Goal: Task Accomplishment & Management: Use online tool/utility

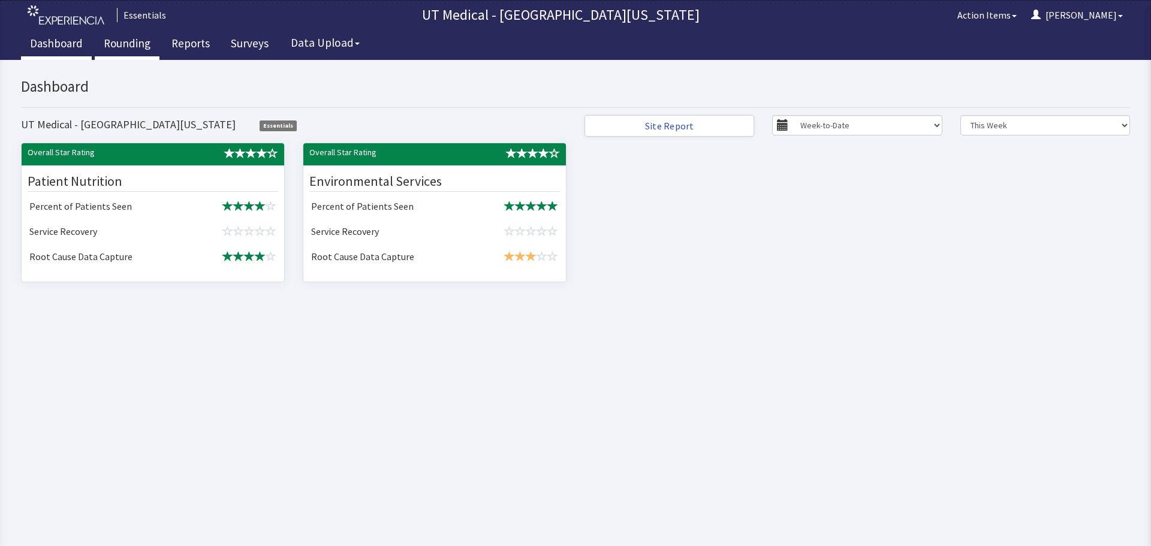
click at [138, 40] on link "Rounding" at bounding box center [127, 45] width 65 height 30
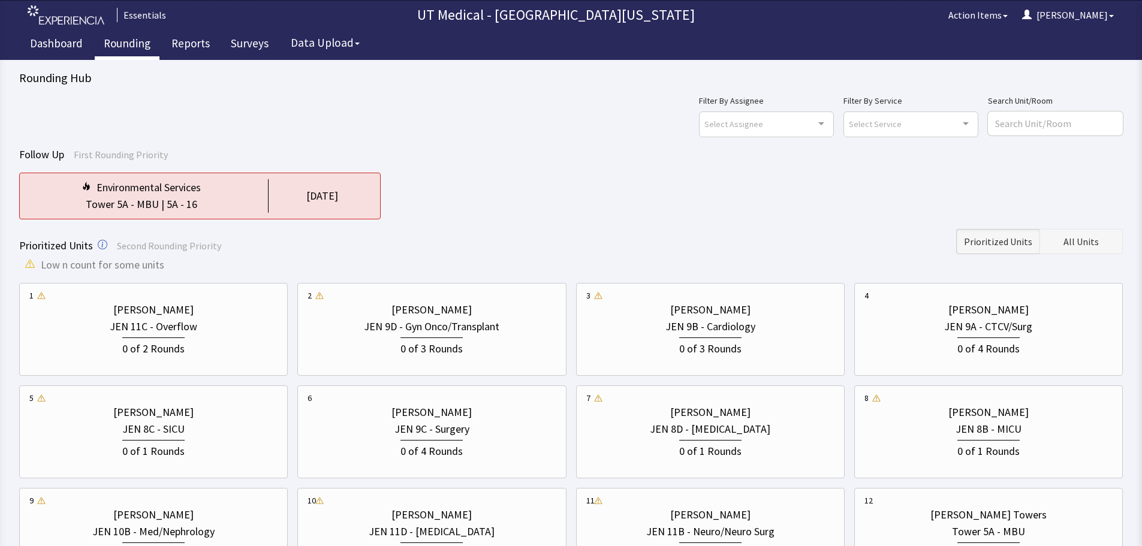
click at [1095, 249] on button "All Units" at bounding box center [1081, 241] width 83 height 25
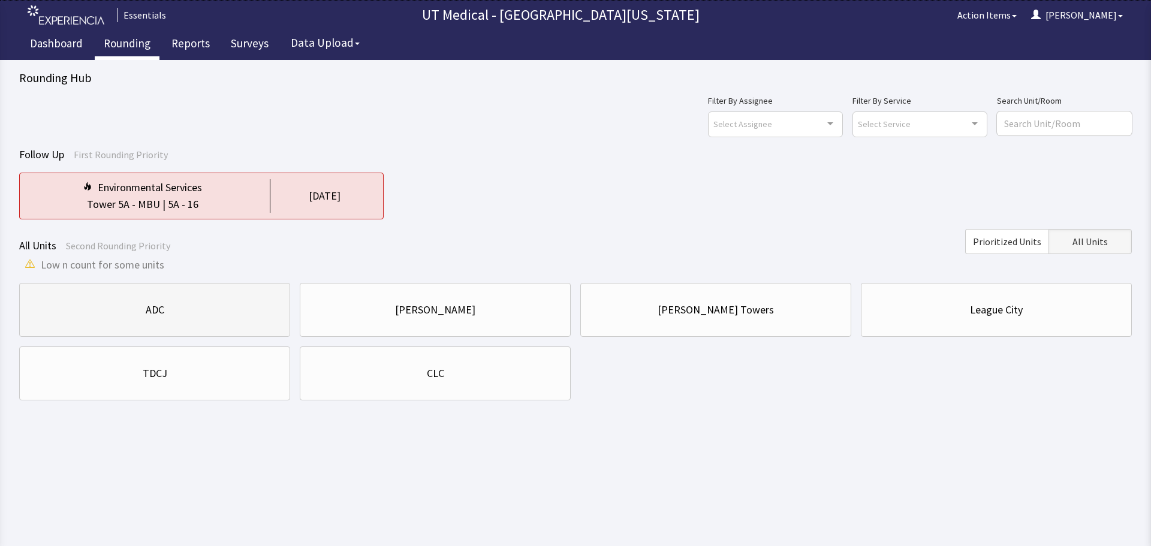
click at [188, 320] on div "ADC" at bounding box center [154, 310] width 251 height 41
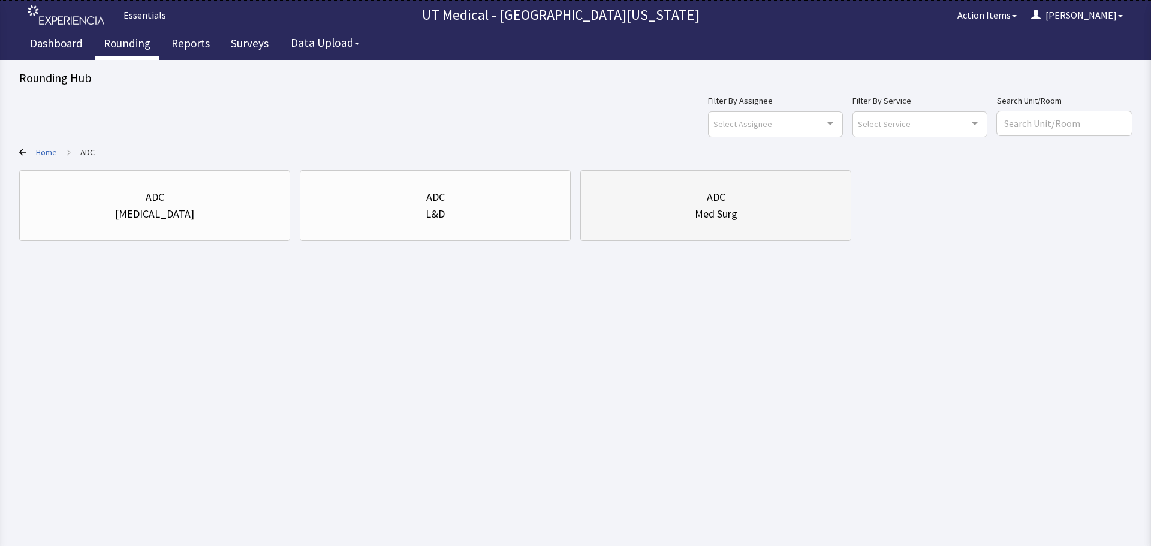
click at [669, 217] on div "Med Surg" at bounding box center [716, 214] width 251 height 17
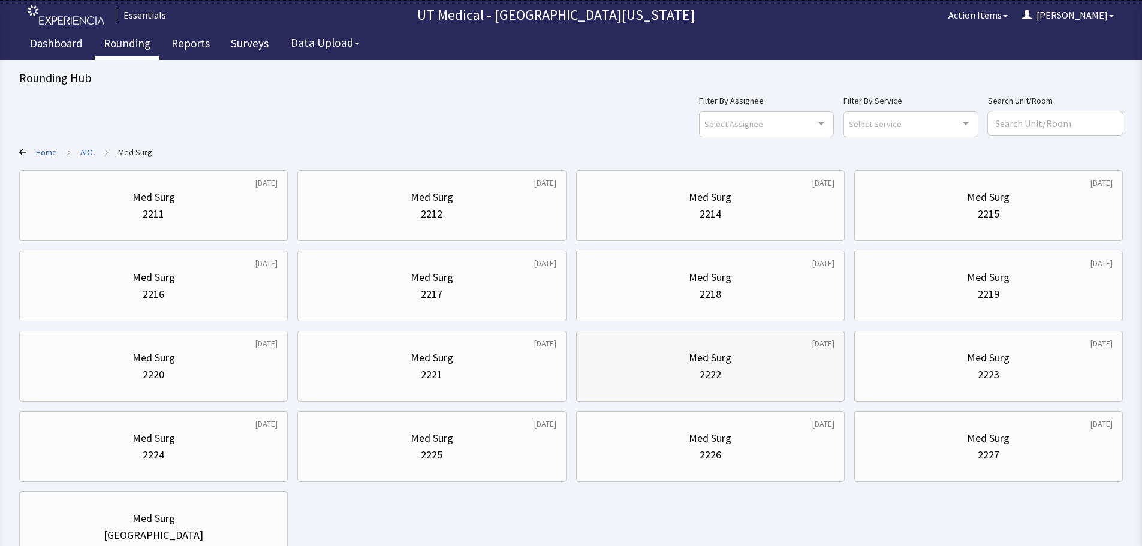
click at [645, 377] on div "2222" at bounding box center [711, 374] width 248 height 17
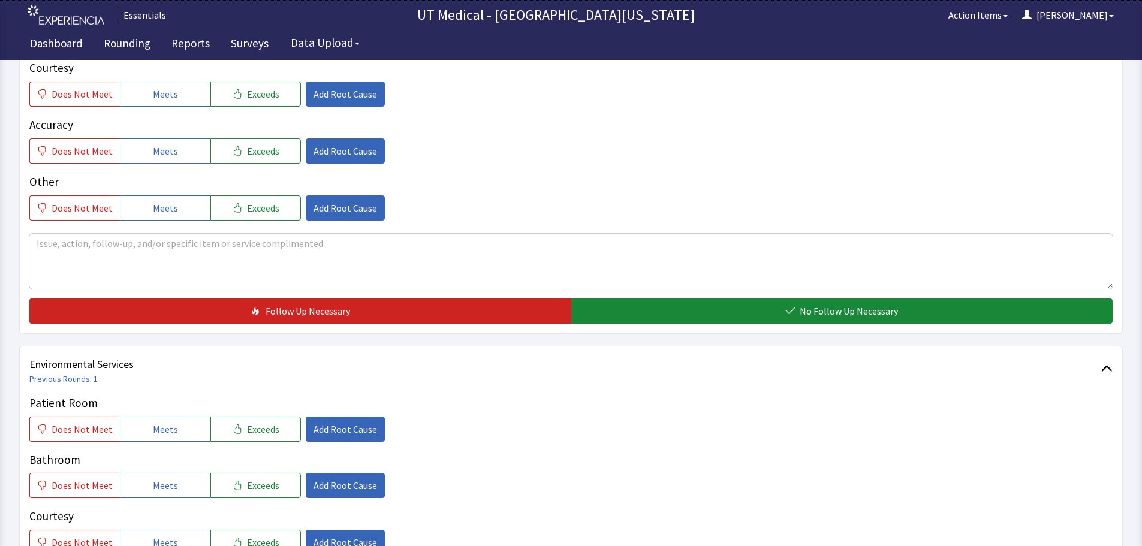
scroll to position [360, 0]
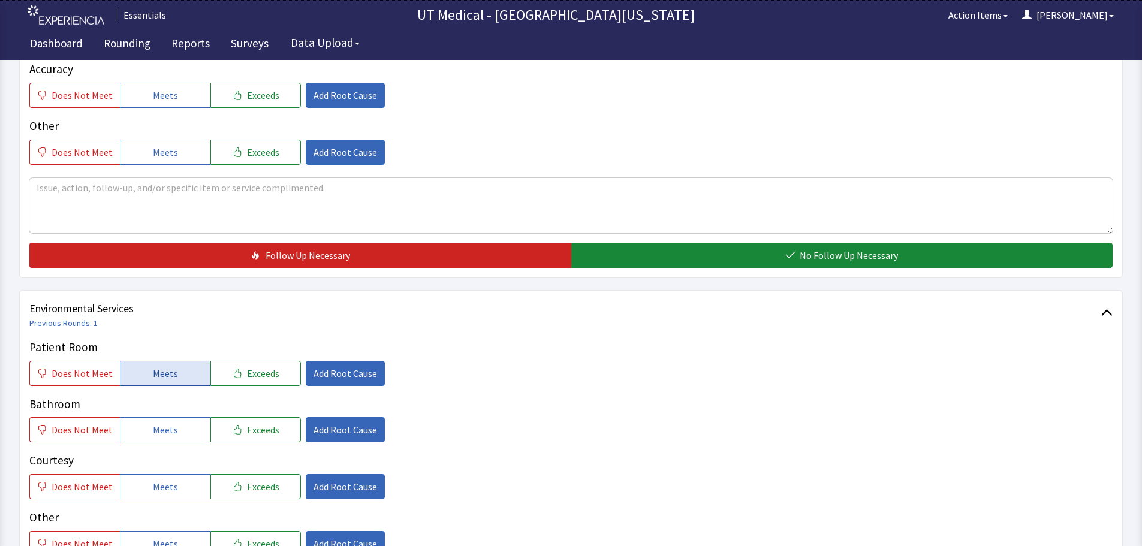
click at [153, 374] on span "Meets" at bounding box center [165, 373] width 25 height 14
click at [162, 432] on span "Meets" at bounding box center [165, 430] width 25 height 14
click at [160, 486] on span "Meets" at bounding box center [165, 487] width 25 height 14
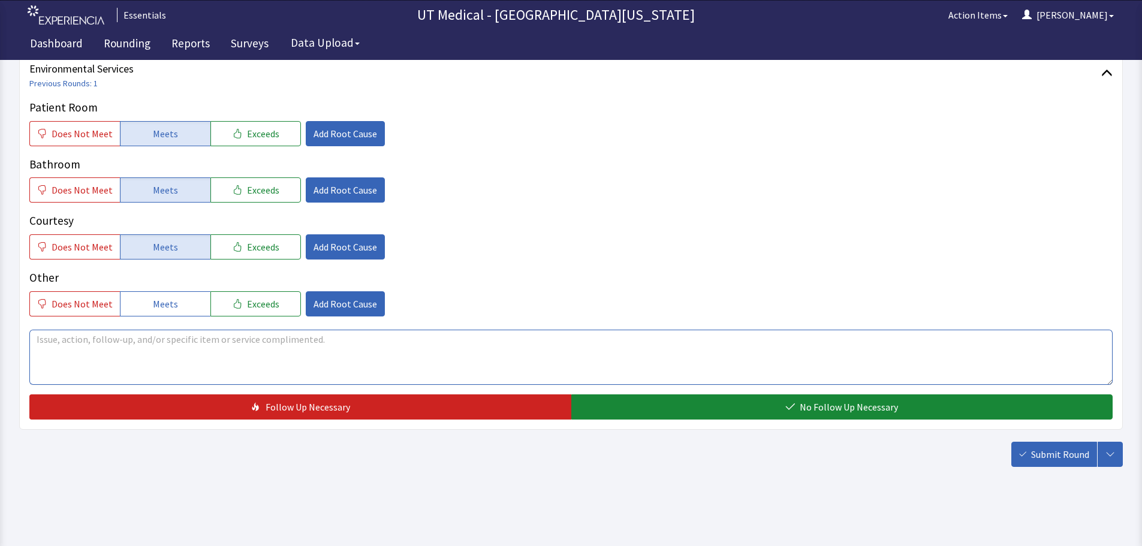
click at [176, 355] on textarea at bounding box center [571, 357] width 1084 height 55
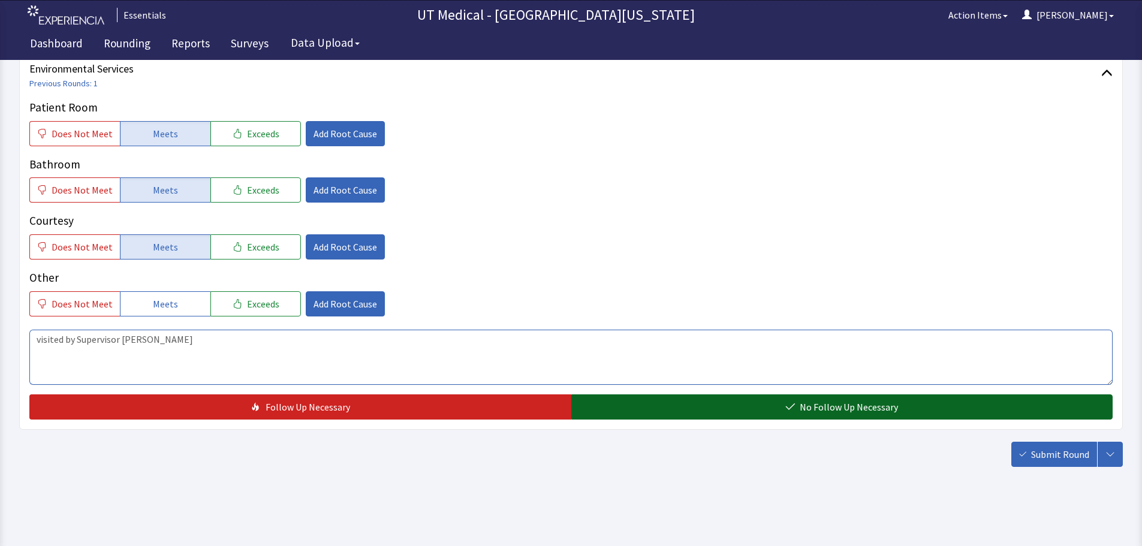
type textarea "visited by Supervisor Patricia"
click at [736, 410] on button "No Follow Up Necessary" at bounding box center [843, 407] width 542 height 25
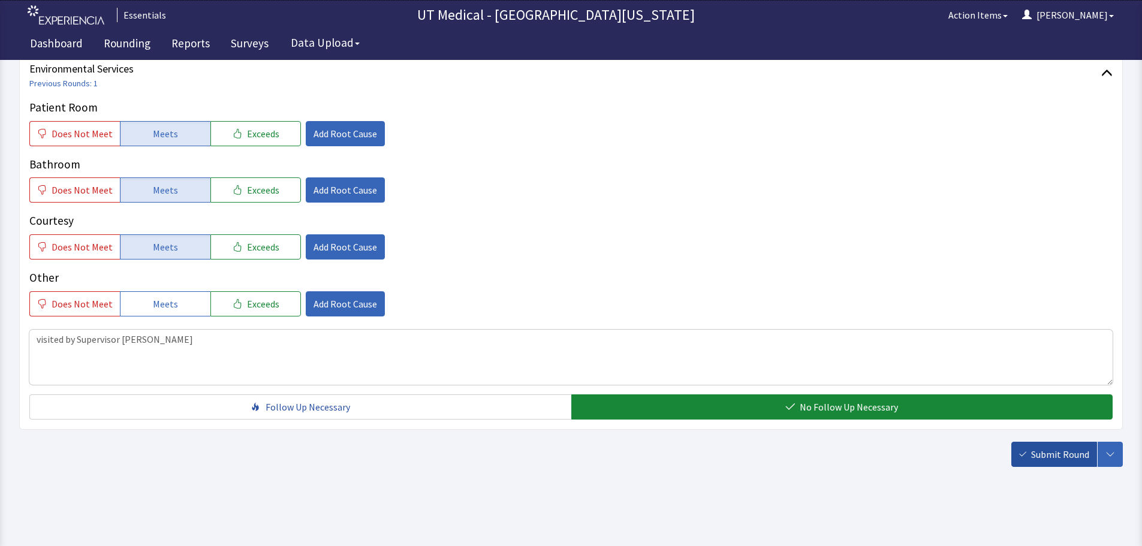
click at [1038, 453] on span "Submit Round" at bounding box center [1061, 454] width 58 height 14
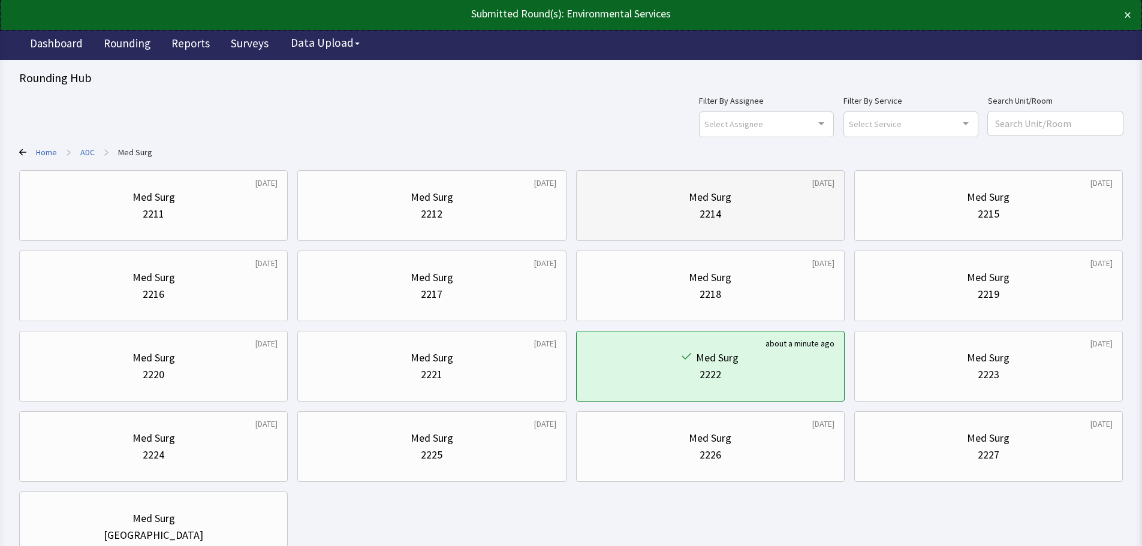
click at [741, 221] on div "2214" at bounding box center [711, 214] width 248 height 17
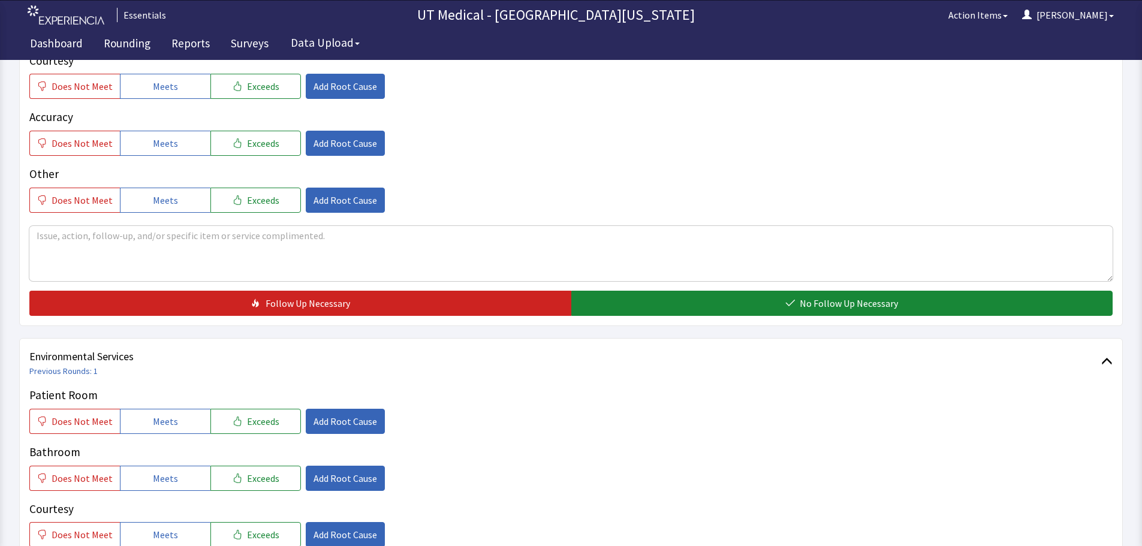
scroll to position [420, 0]
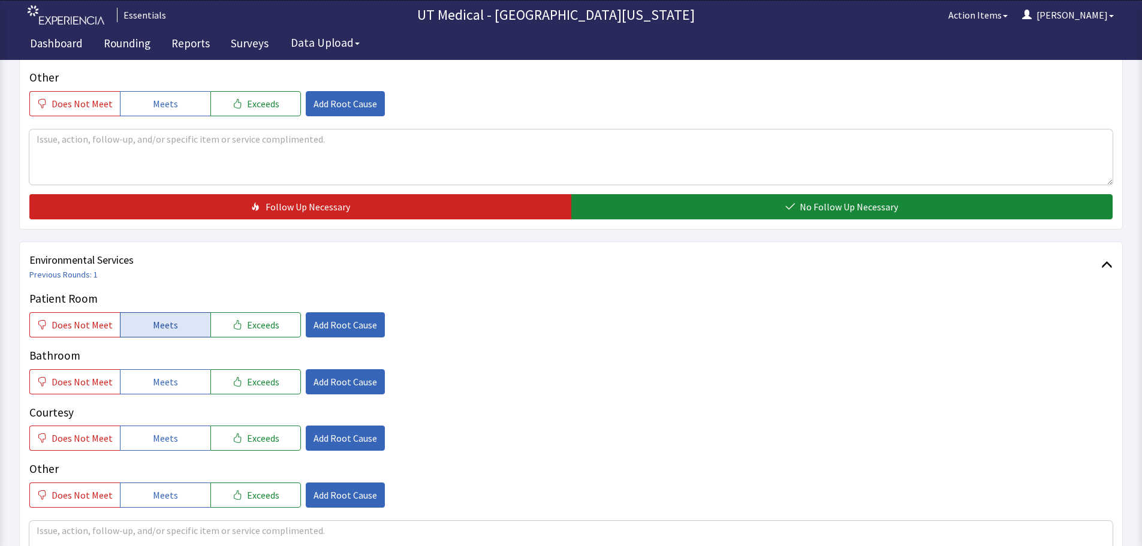
click at [146, 330] on button "Meets" at bounding box center [165, 324] width 91 height 25
click at [154, 383] on span "Meets" at bounding box center [165, 382] width 25 height 14
click at [158, 443] on span "Meets" at bounding box center [165, 438] width 25 height 14
click at [165, 485] on button "Meets" at bounding box center [165, 495] width 91 height 25
click at [158, 521] on textarea at bounding box center [571, 548] width 1084 height 55
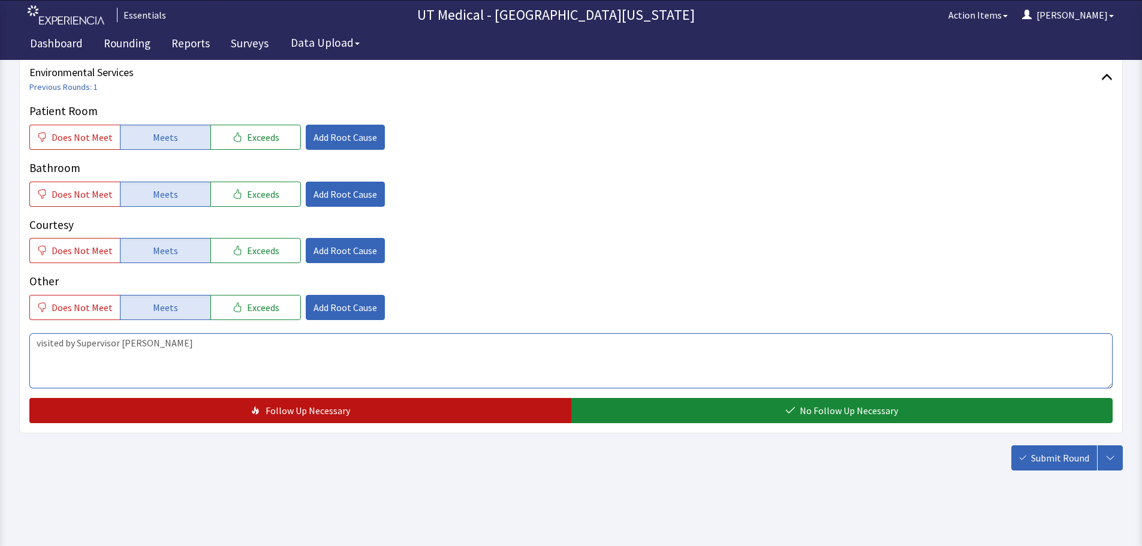
scroll to position [611, 0]
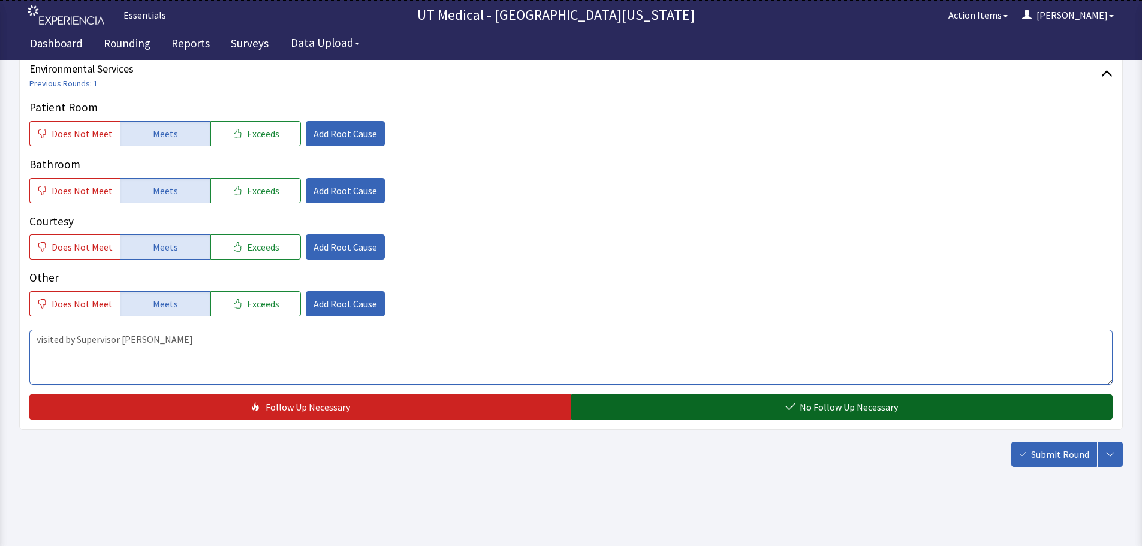
type textarea "visited by Supervisor Patricia"
click at [867, 408] on span "No Follow Up Necessary" at bounding box center [849, 407] width 98 height 14
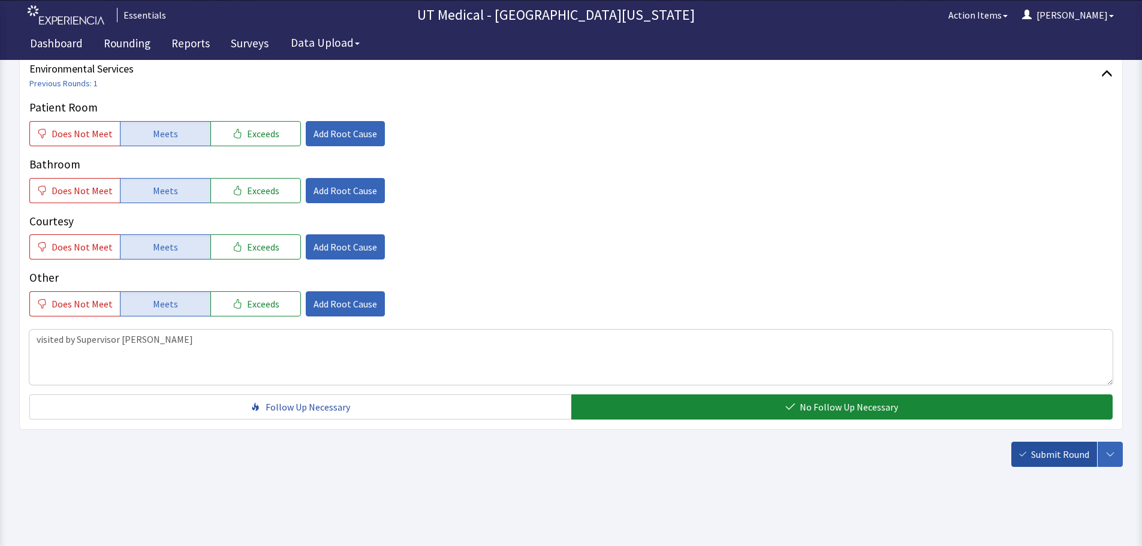
click at [1030, 456] on button "Submit Round" at bounding box center [1055, 454] width 86 height 25
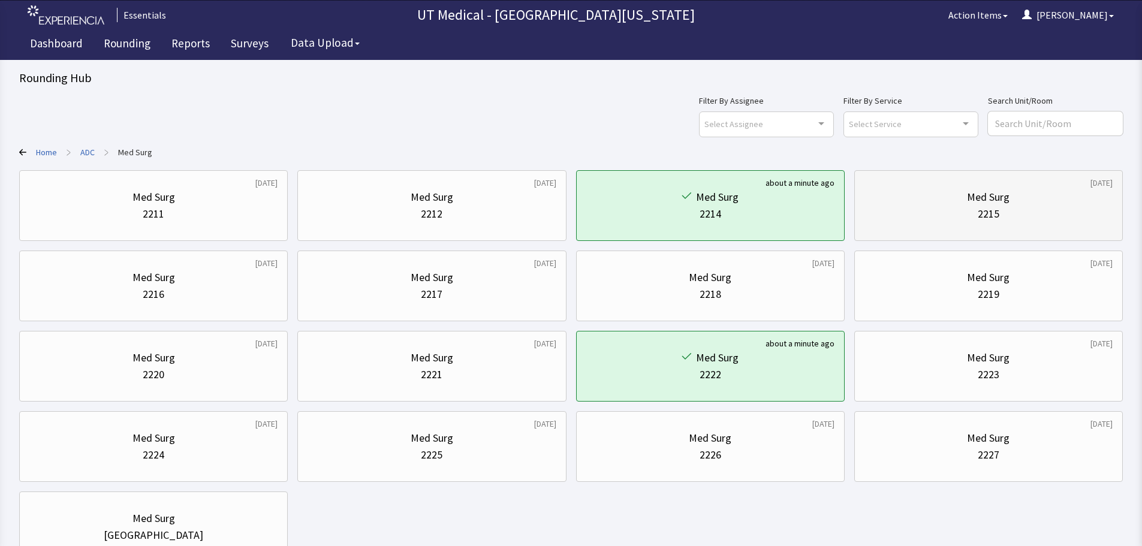
click at [978, 206] on div "2215" at bounding box center [989, 214] width 22 height 17
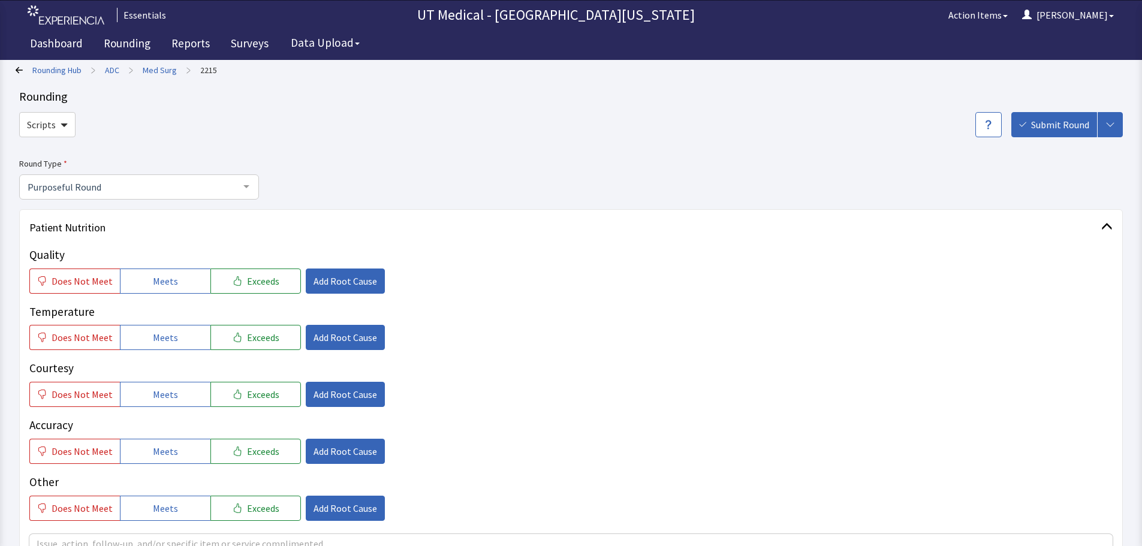
scroll to position [300, 0]
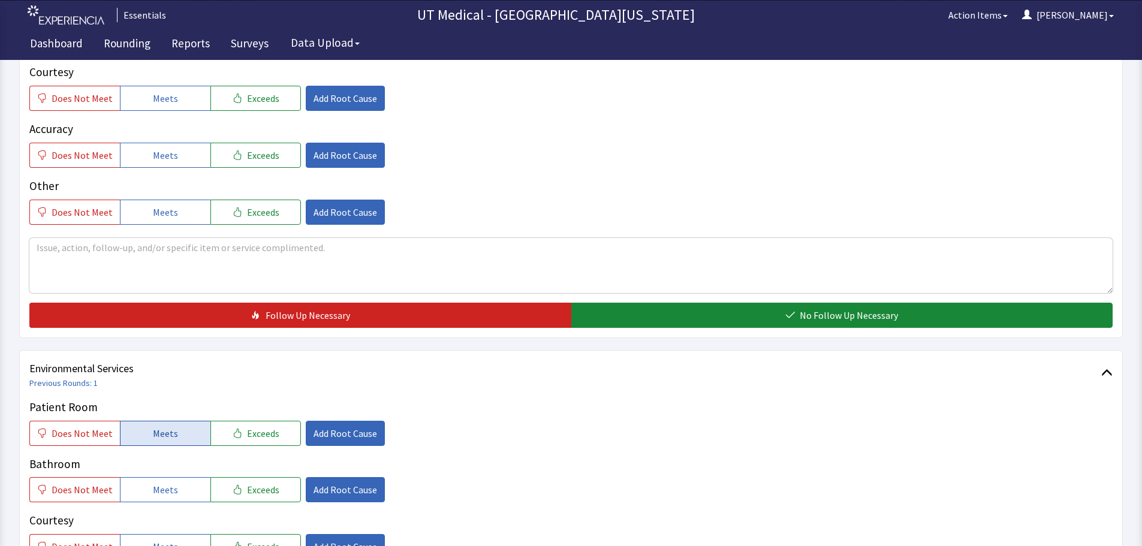
click at [164, 439] on span "Meets" at bounding box center [165, 433] width 25 height 14
click at [167, 494] on span "Meets" at bounding box center [165, 490] width 25 height 14
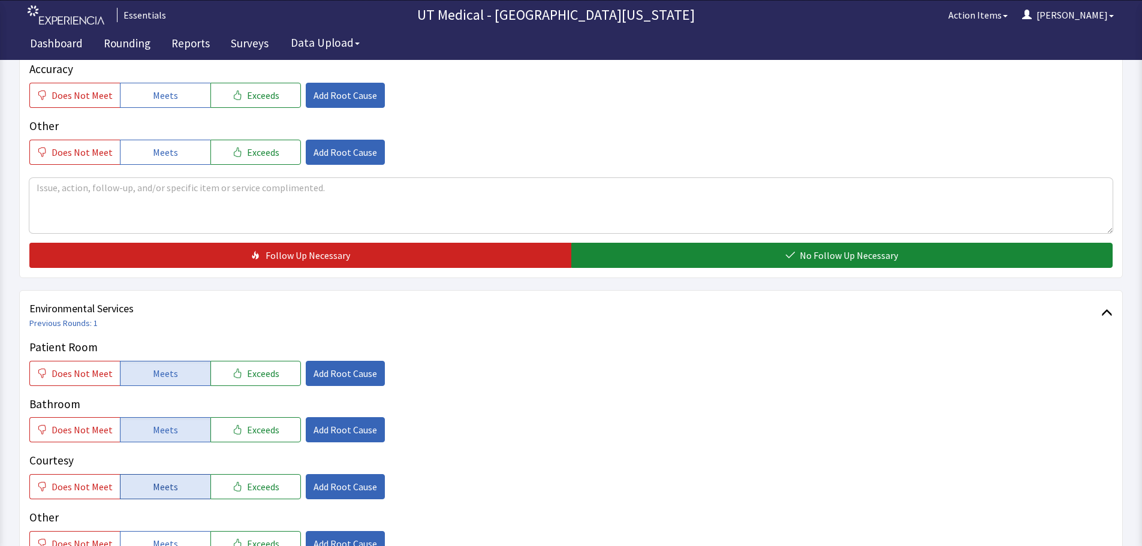
click at [172, 483] on span "Meets" at bounding box center [165, 487] width 25 height 14
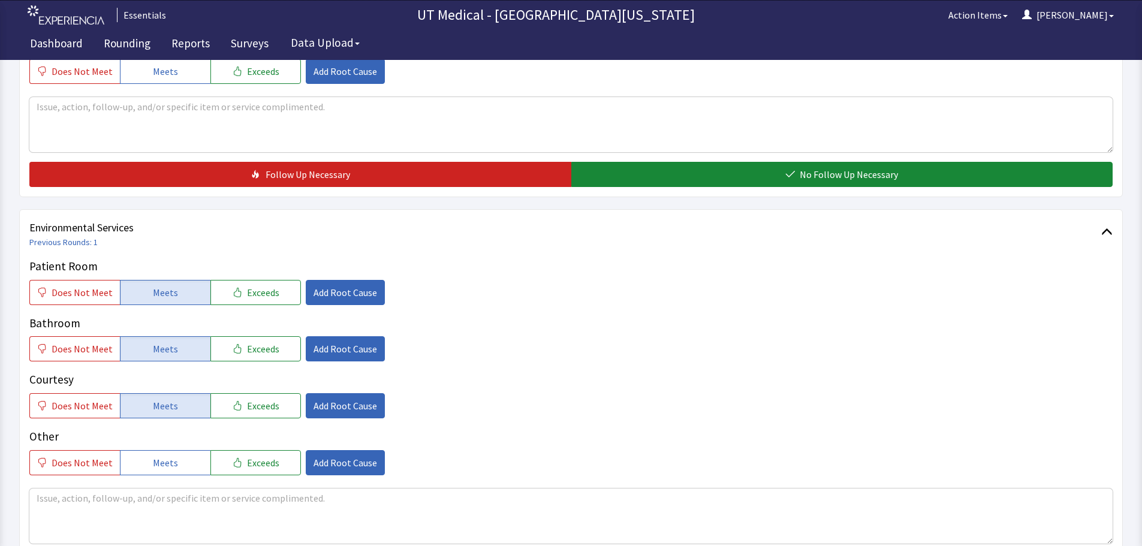
scroll to position [540, 0]
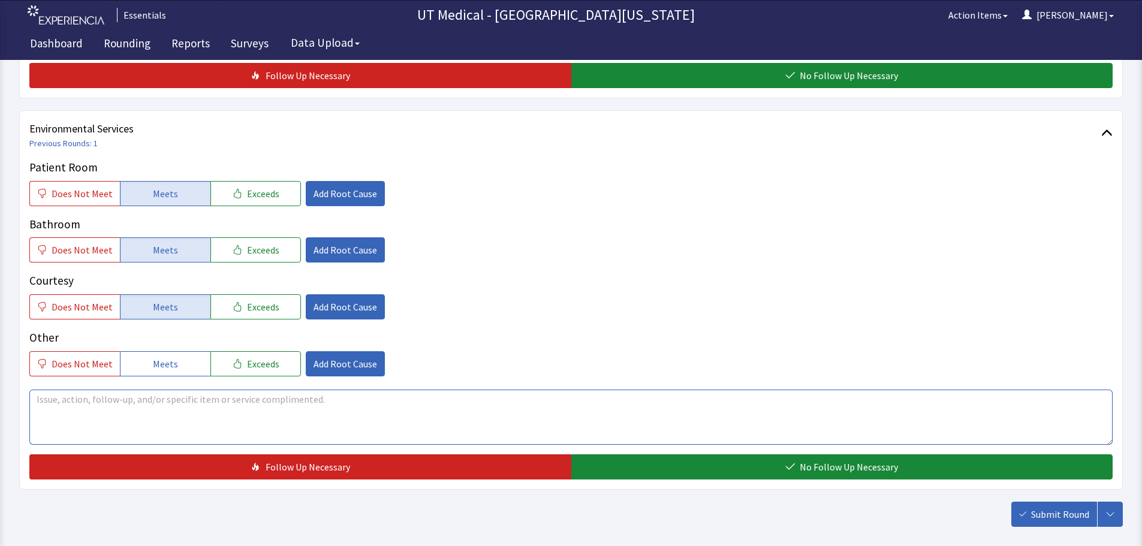
click at [215, 429] on textarea at bounding box center [571, 417] width 1084 height 55
type textarea "p"
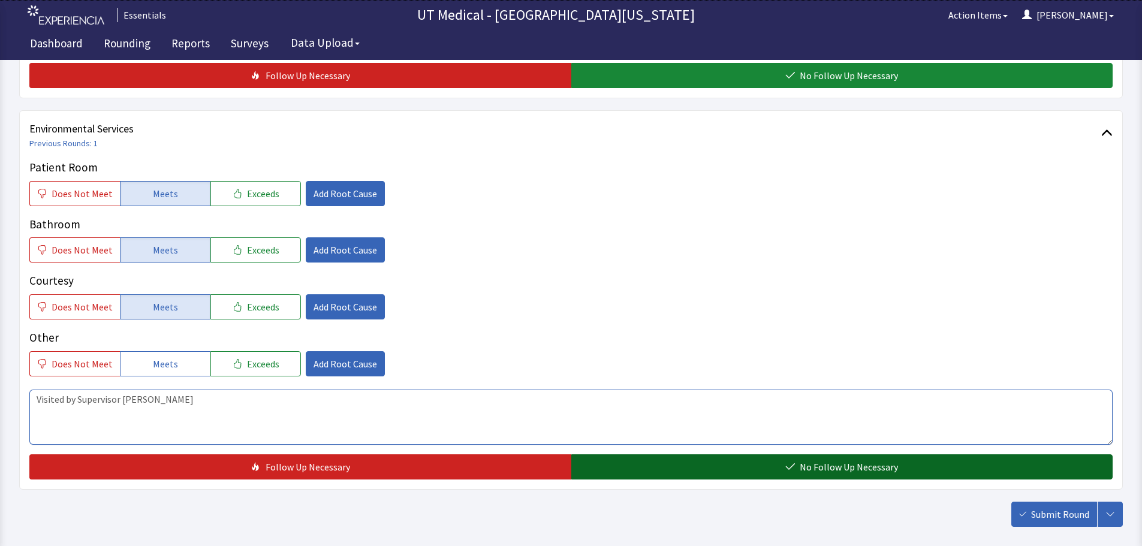
type textarea "Visited by Supervisor Patricia"
click at [737, 465] on button "No Follow Up Necessary" at bounding box center [843, 467] width 542 height 25
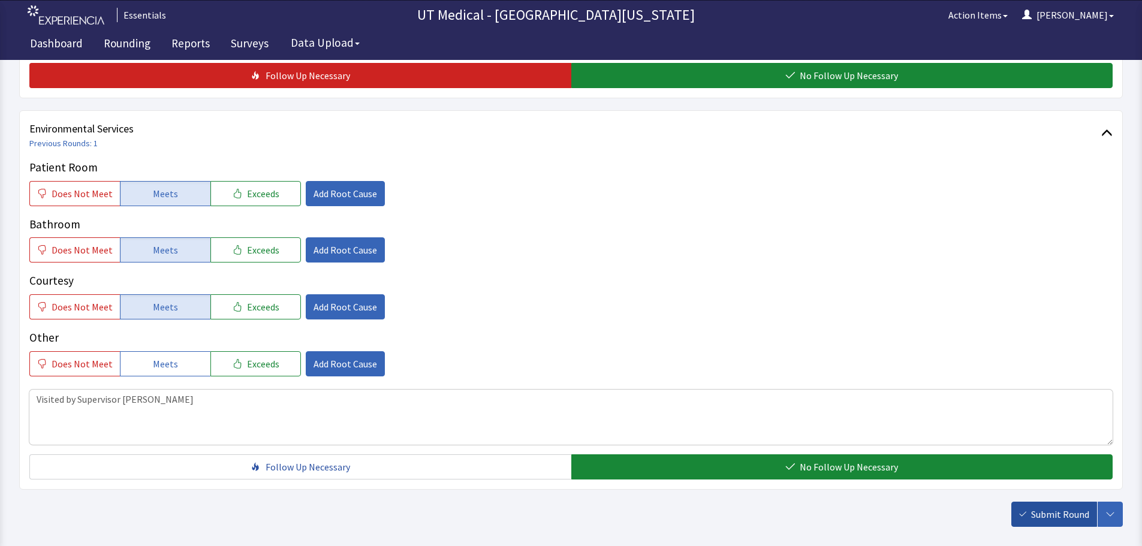
click at [1059, 513] on span "Submit Round" at bounding box center [1061, 514] width 58 height 14
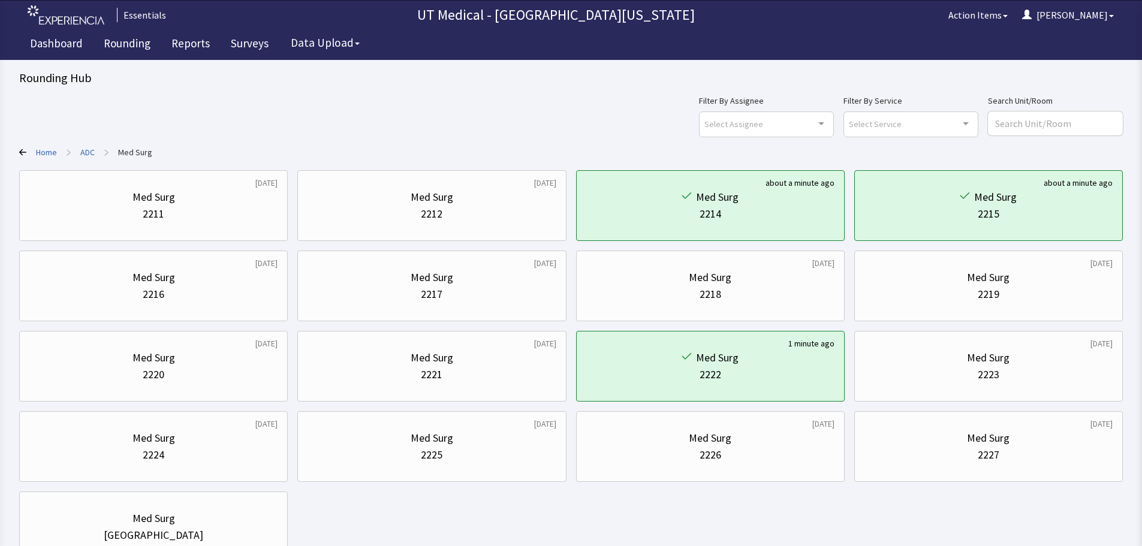
click at [86, 154] on link "ADC" at bounding box center [87, 152] width 14 height 12
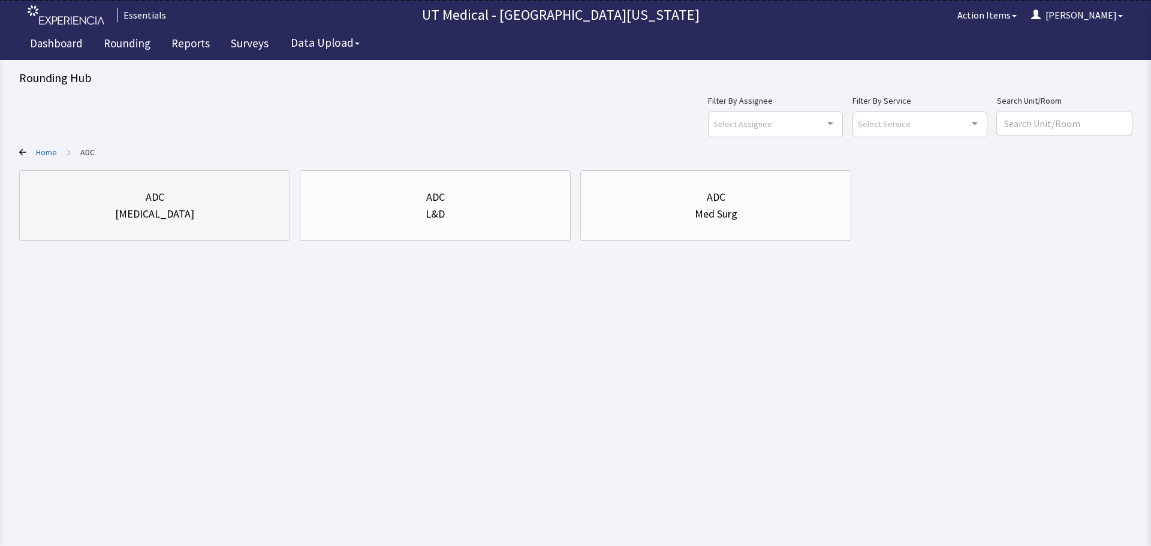
click at [131, 217] on div "ICU" at bounding box center [154, 214] width 251 height 17
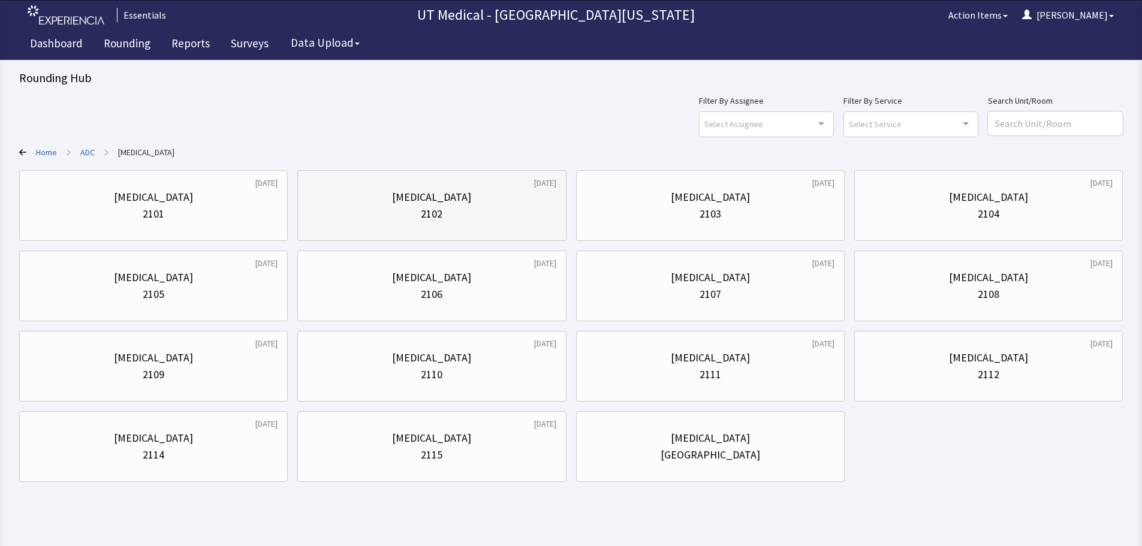
click at [351, 231] on div "ICU 2102" at bounding box center [432, 206] width 248 height 58
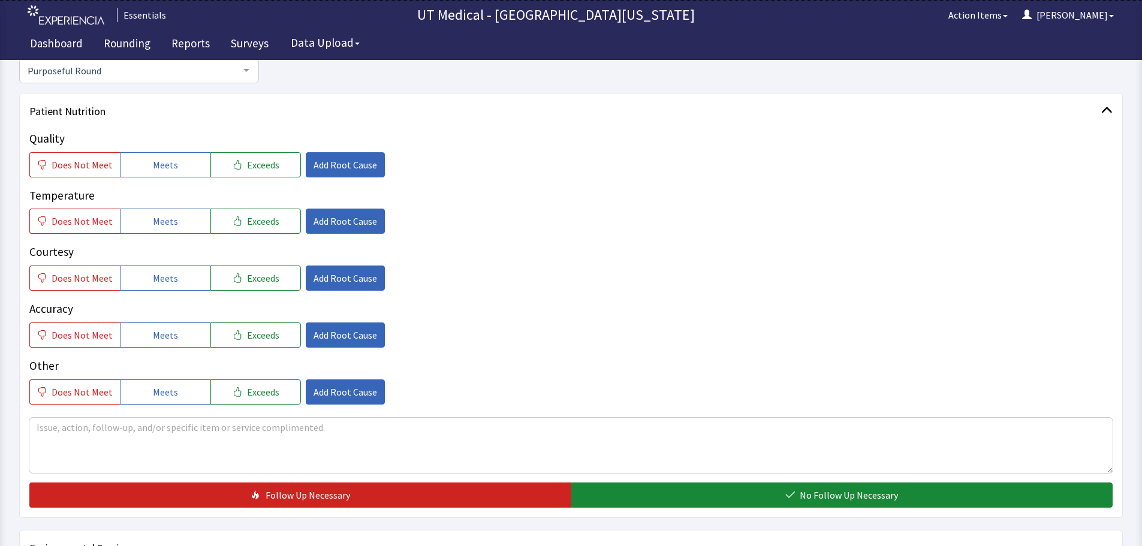
scroll to position [360, 0]
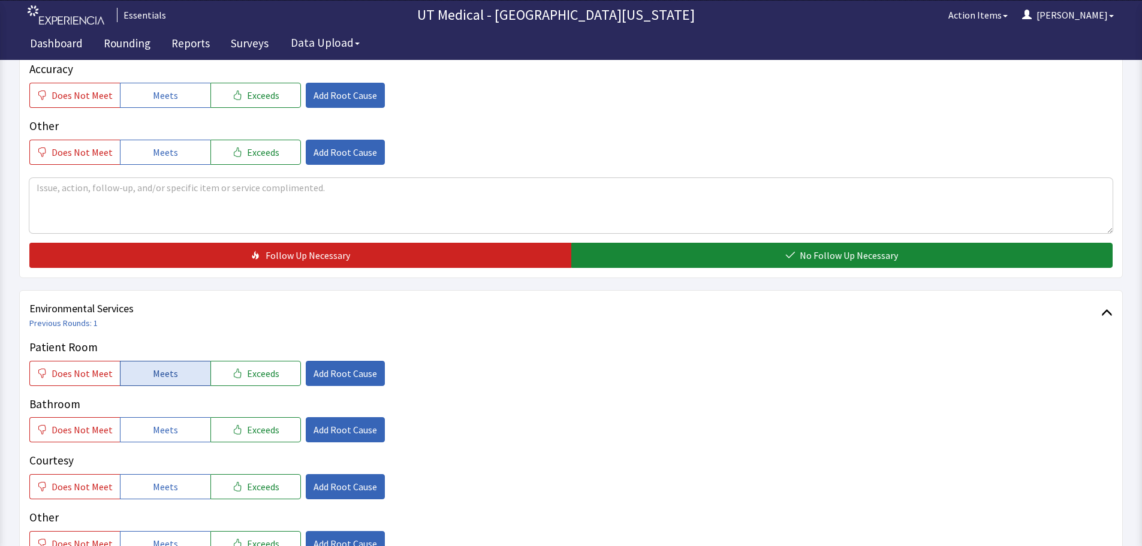
drag, startPoint x: 166, startPoint y: 375, endPoint x: 167, endPoint y: 399, distance: 24.6
click at [166, 377] on span "Meets" at bounding box center [165, 373] width 25 height 14
click at [170, 425] on span "Meets" at bounding box center [165, 430] width 25 height 14
click at [173, 483] on button "Meets" at bounding box center [165, 486] width 91 height 25
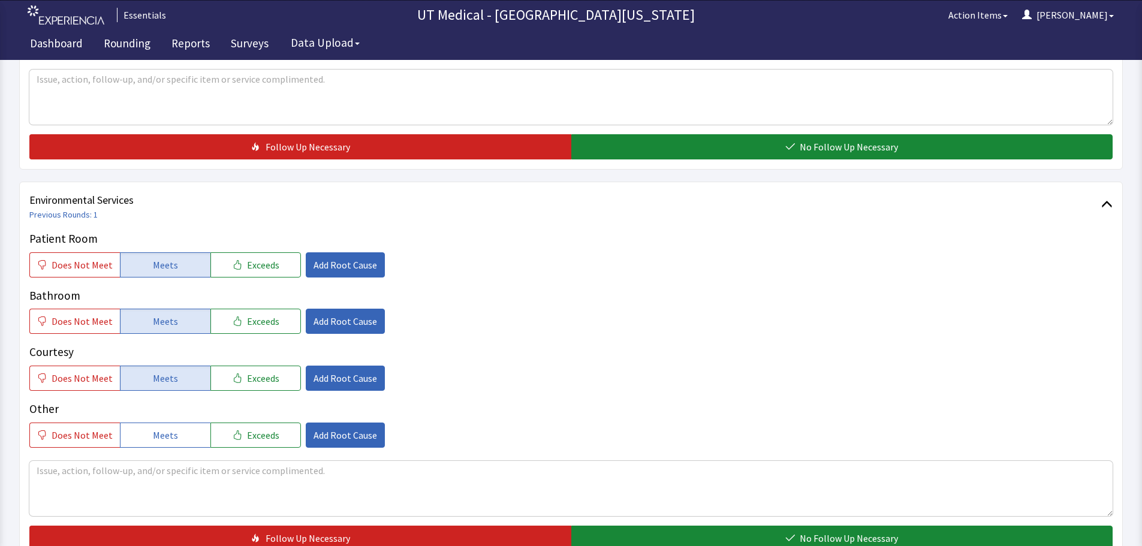
scroll to position [480, 0]
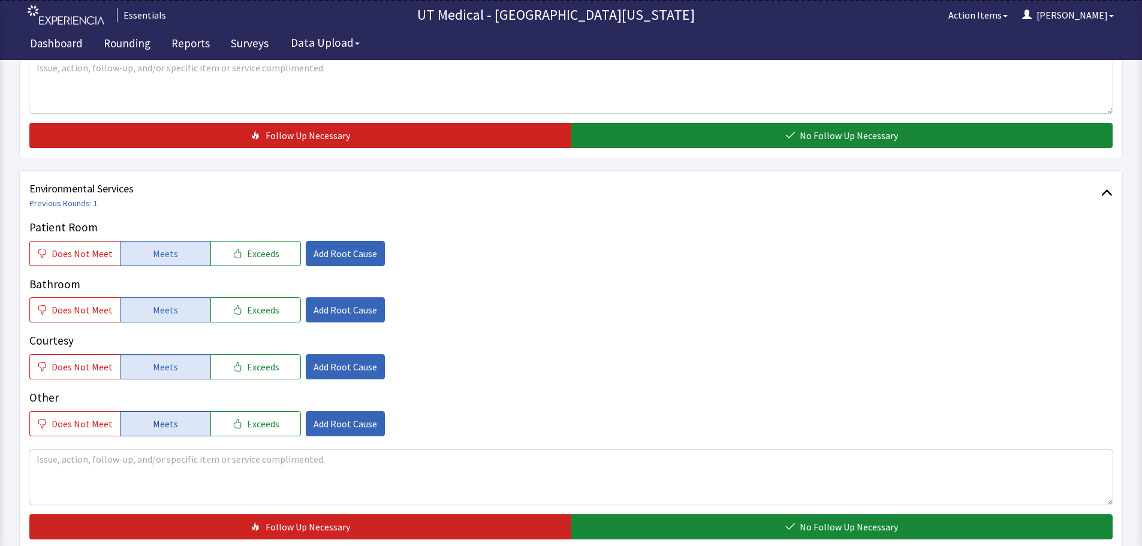
click at [162, 432] on button "Meets" at bounding box center [165, 423] width 91 height 25
click at [156, 468] on textarea at bounding box center [571, 477] width 1084 height 55
type textarea "v"
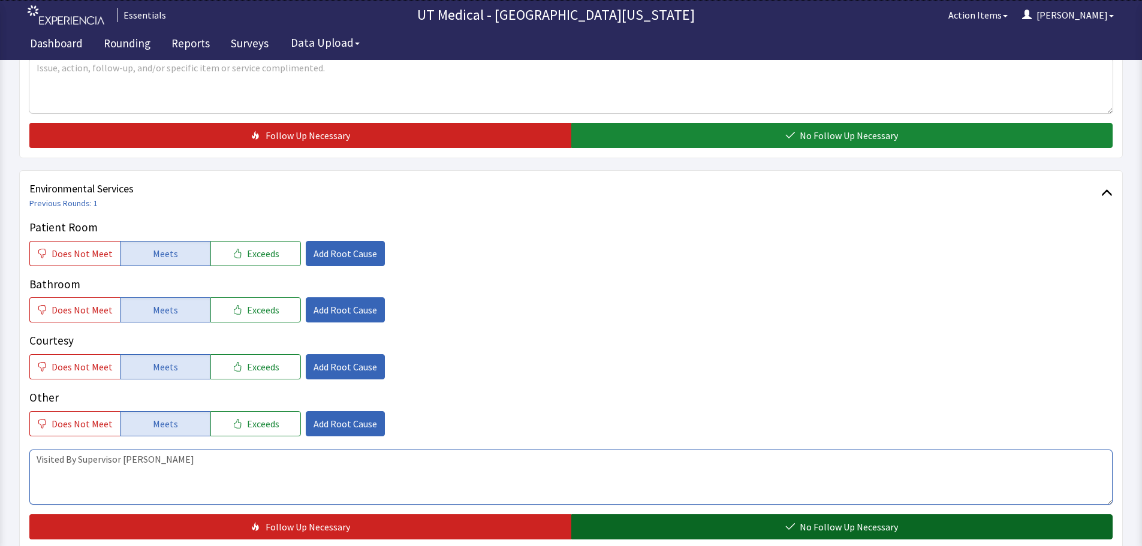
type textarea "Visited By Supervisor Patricia"
click at [675, 519] on button "No Follow Up Necessary" at bounding box center [843, 527] width 542 height 25
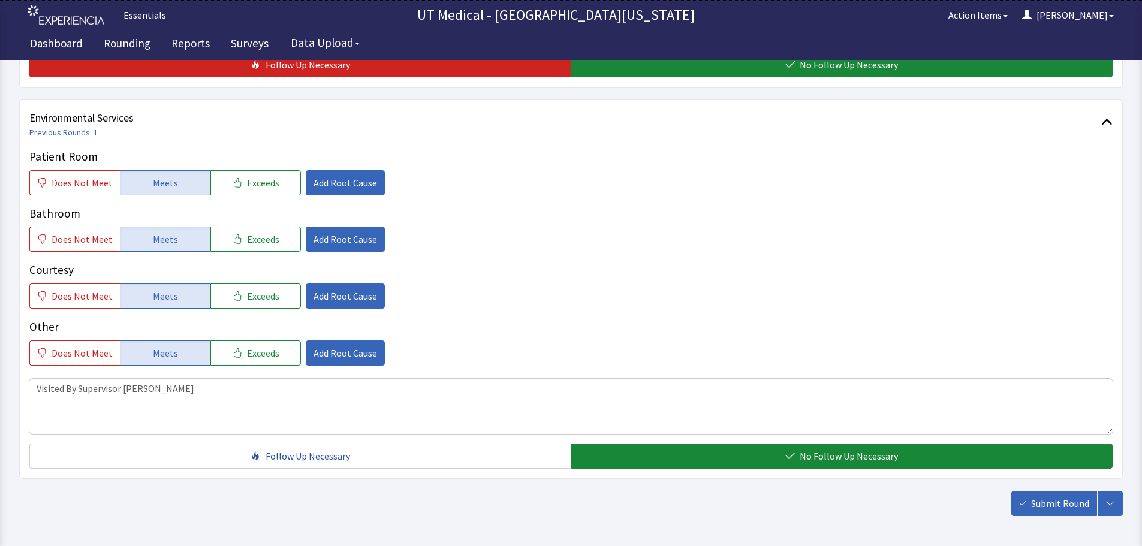
scroll to position [600, 0]
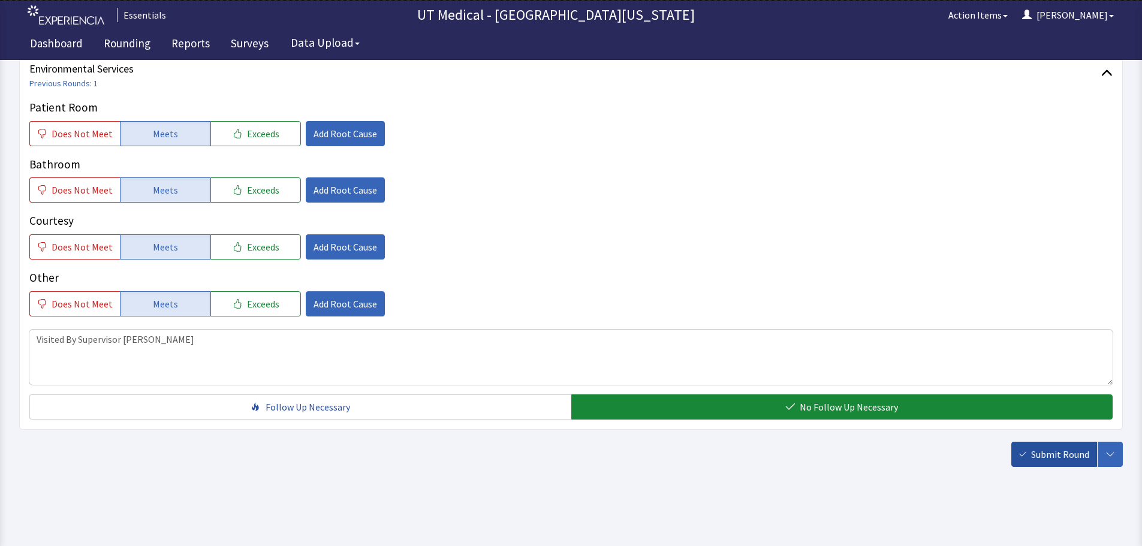
click at [1041, 456] on span "Submit Round" at bounding box center [1061, 454] width 58 height 14
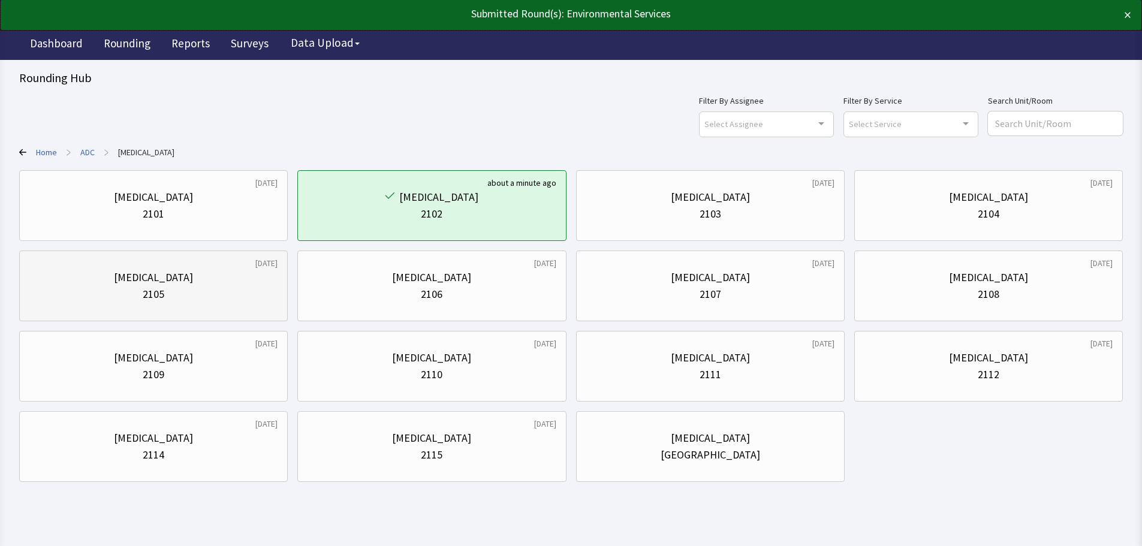
click at [104, 287] on div "2105" at bounding box center [153, 294] width 248 height 17
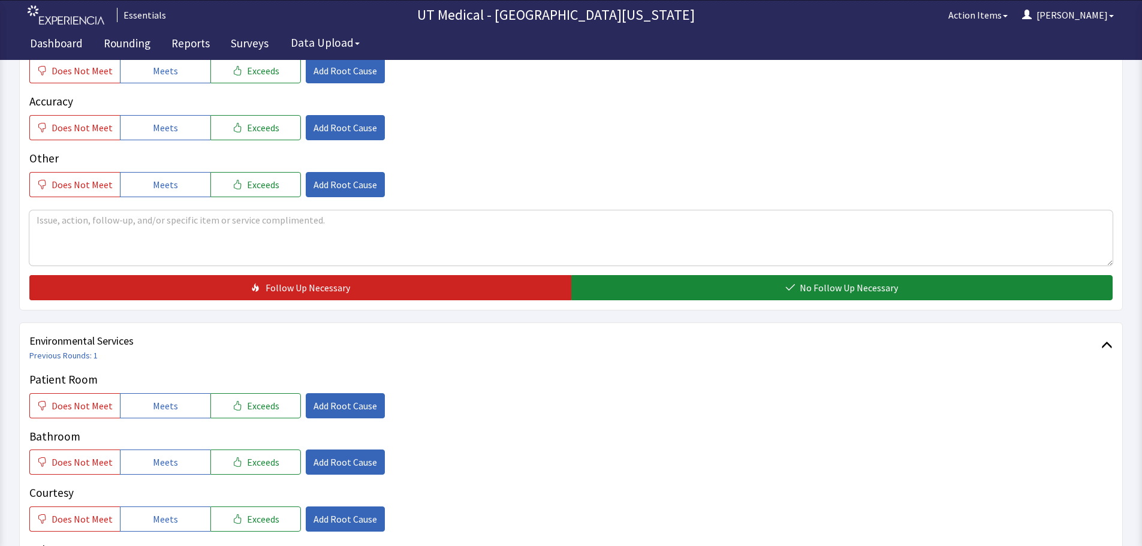
scroll to position [420, 0]
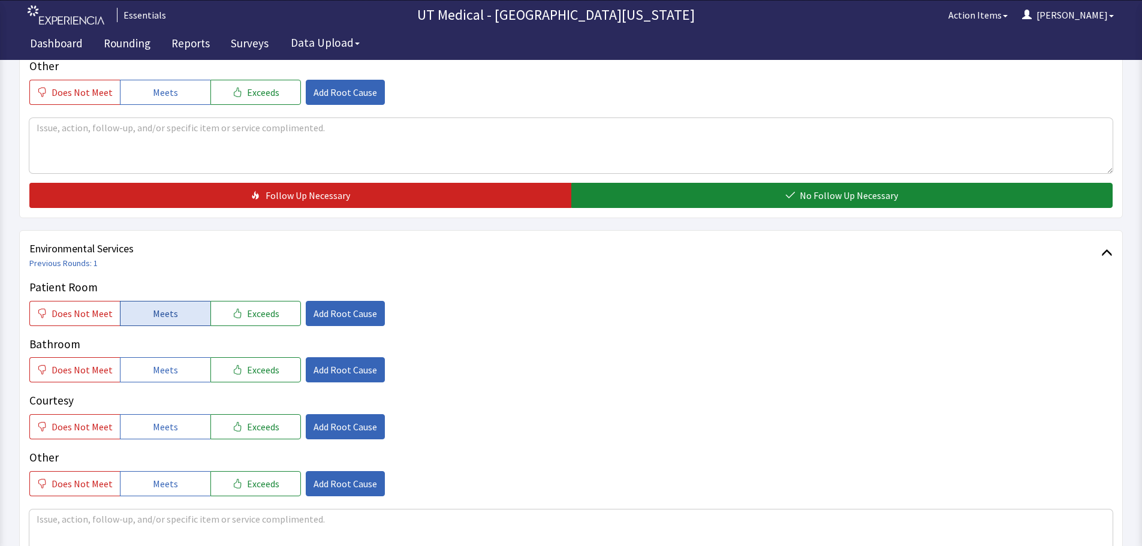
click at [172, 311] on span "Meets" at bounding box center [165, 313] width 25 height 14
click at [167, 374] on span "Meets" at bounding box center [165, 370] width 25 height 14
click at [178, 434] on button "Meets" at bounding box center [165, 426] width 91 height 25
click at [184, 524] on textarea at bounding box center [571, 537] width 1084 height 55
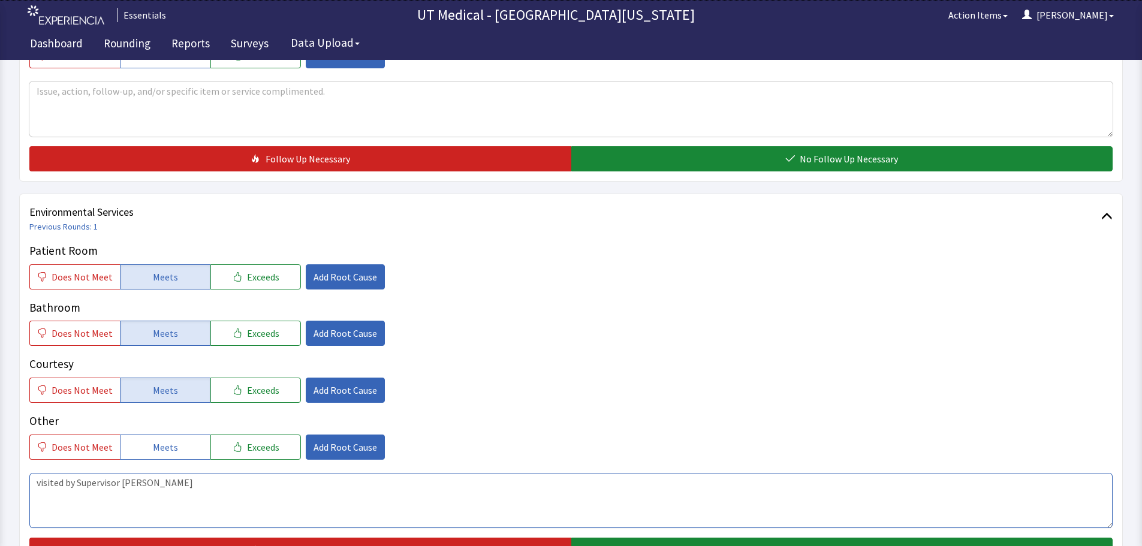
scroll to position [600, 0]
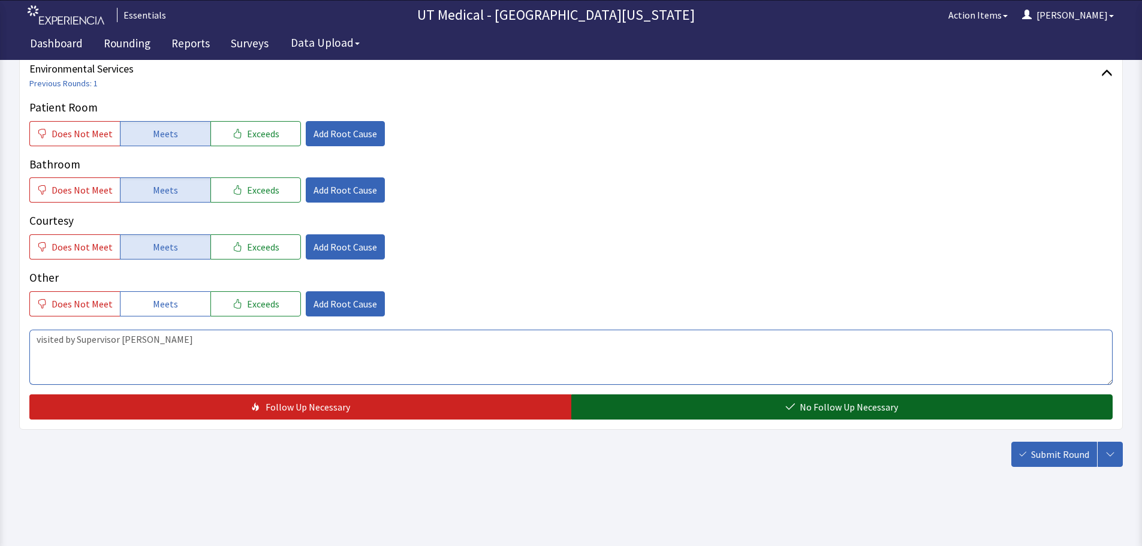
type textarea "visited by Supervisor Patricia"
drag, startPoint x: 717, startPoint y: 409, endPoint x: 882, endPoint y: 438, distance: 167.4
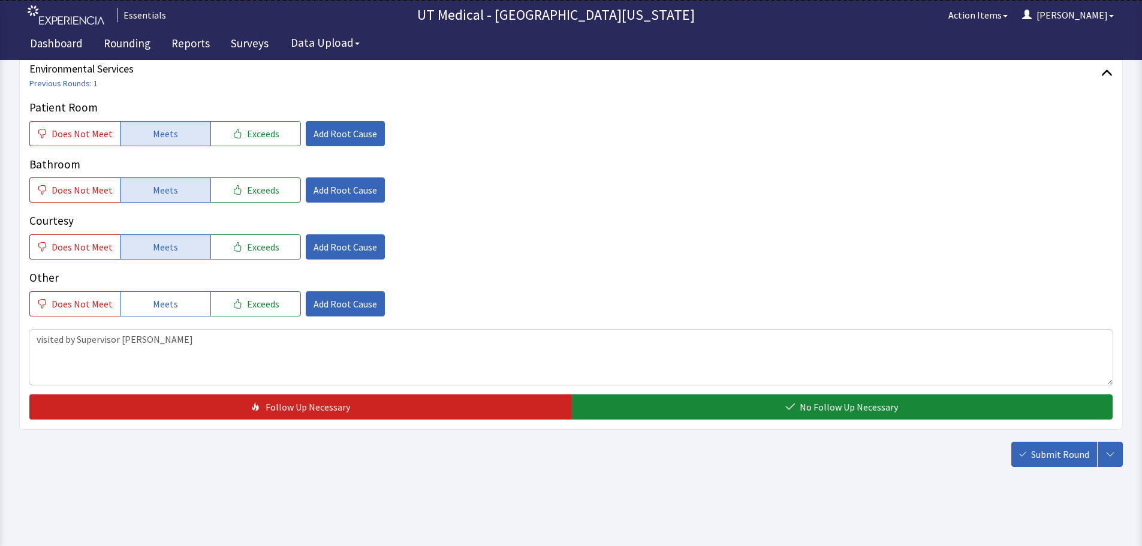
click at [721, 408] on button "No Follow Up Necessary" at bounding box center [843, 407] width 542 height 25
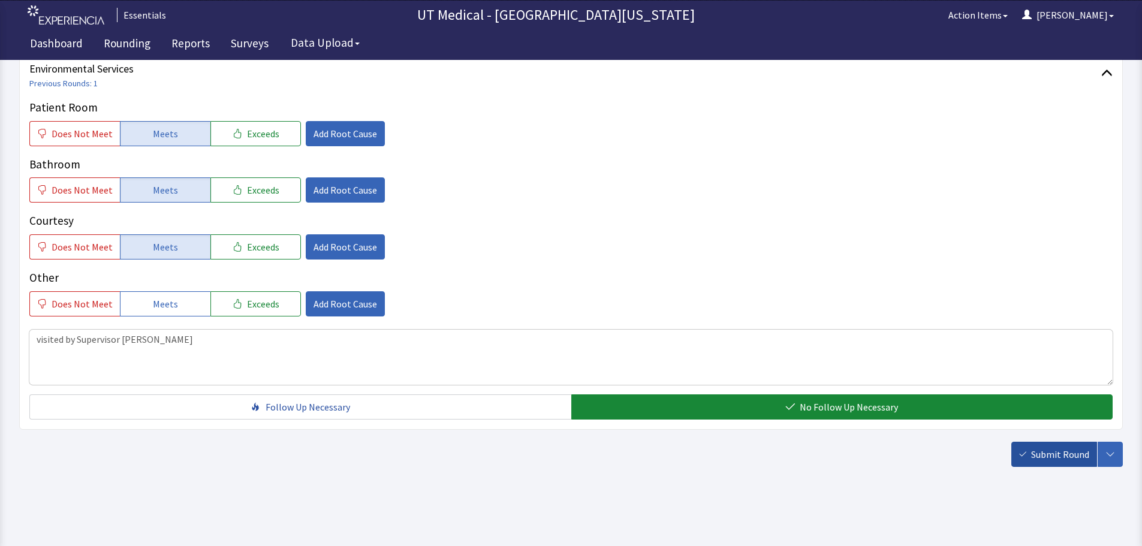
click at [1036, 459] on span "Submit Round" at bounding box center [1061, 454] width 58 height 14
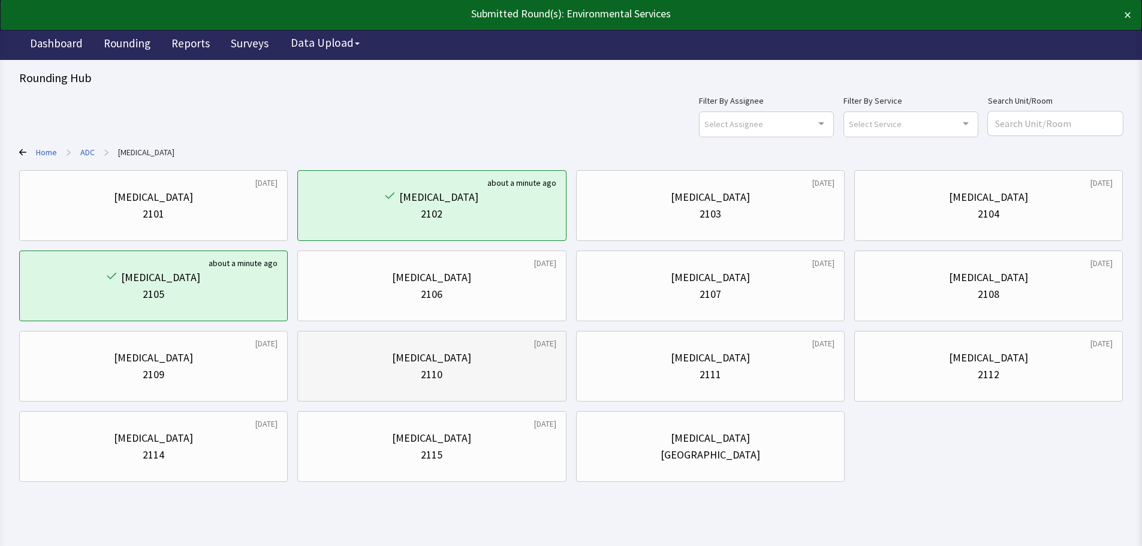
click at [524, 358] on div "[MEDICAL_DATA]" at bounding box center [432, 358] width 248 height 17
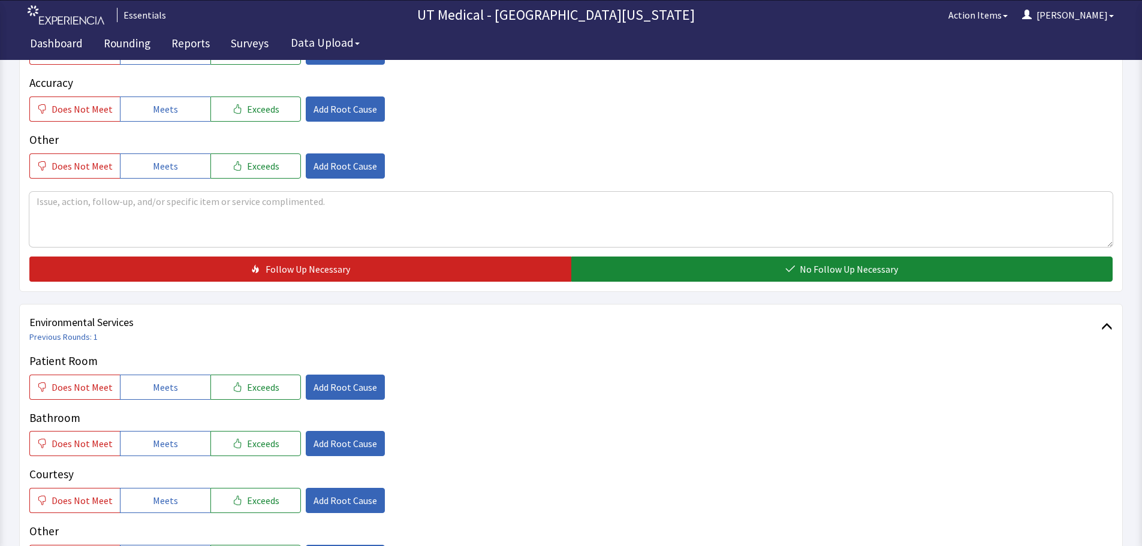
scroll to position [420, 0]
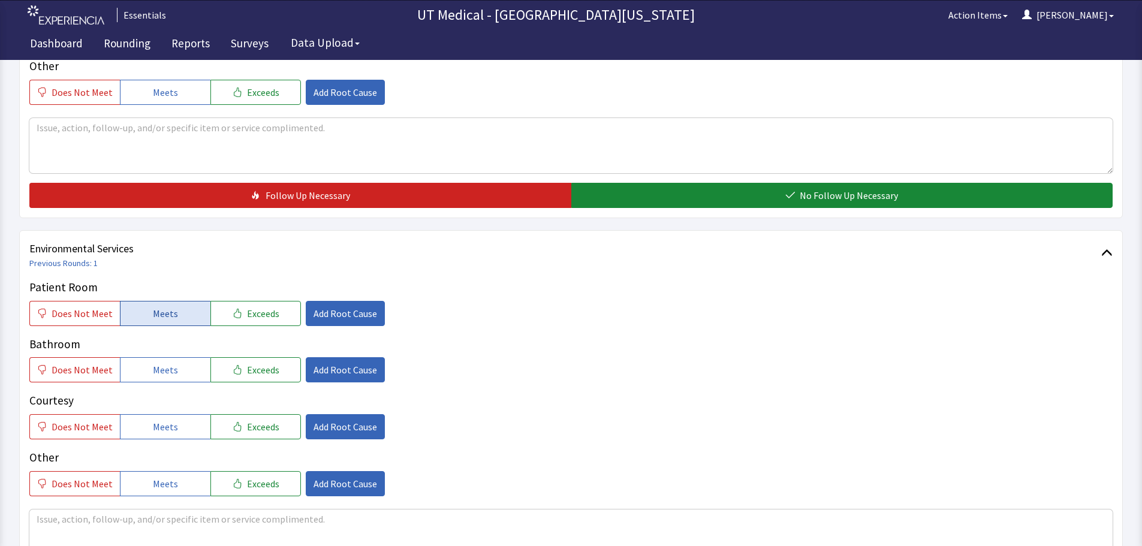
click at [185, 315] on button "Meets" at bounding box center [165, 313] width 91 height 25
click at [175, 366] on button "Meets" at bounding box center [165, 369] width 91 height 25
click at [167, 419] on button "Meets" at bounding box center [165, 426] width 91 height 25
click at [164, 525] on textarea at bounding box center [571, 537] width 1084 height 55
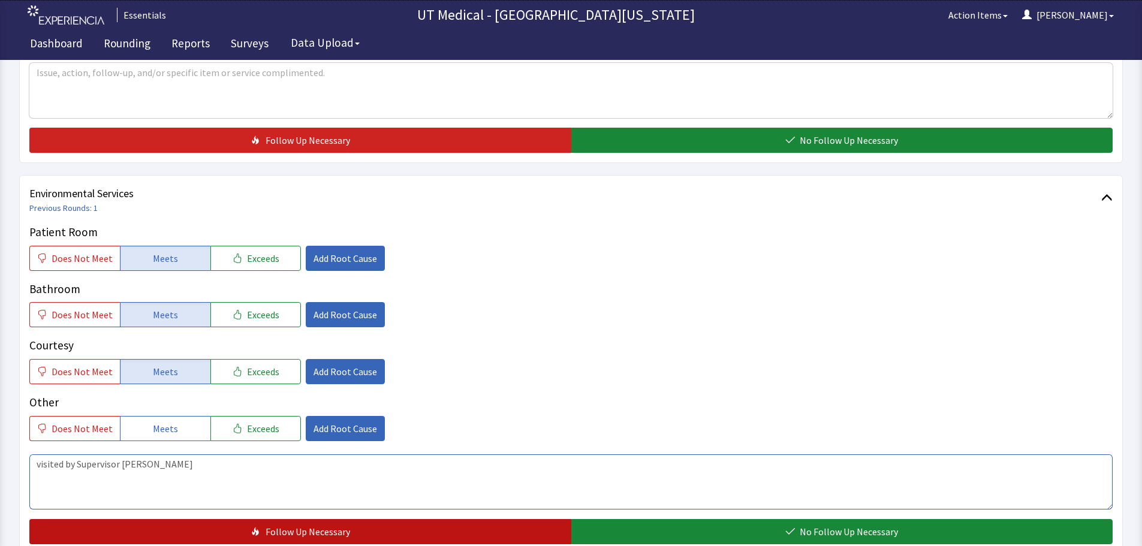
scroll to position [600, 0]
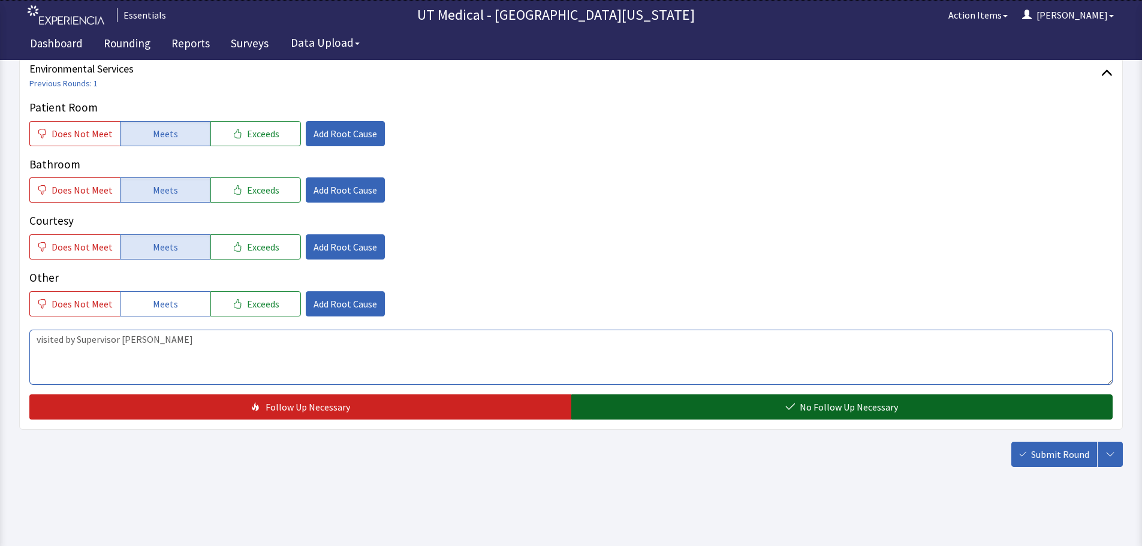
type textarea "visited by Supervisor Patricia"
click at [647, 407] on button "No Follow Up Necessary" at bounding box center [843, 407] width 542 height 25
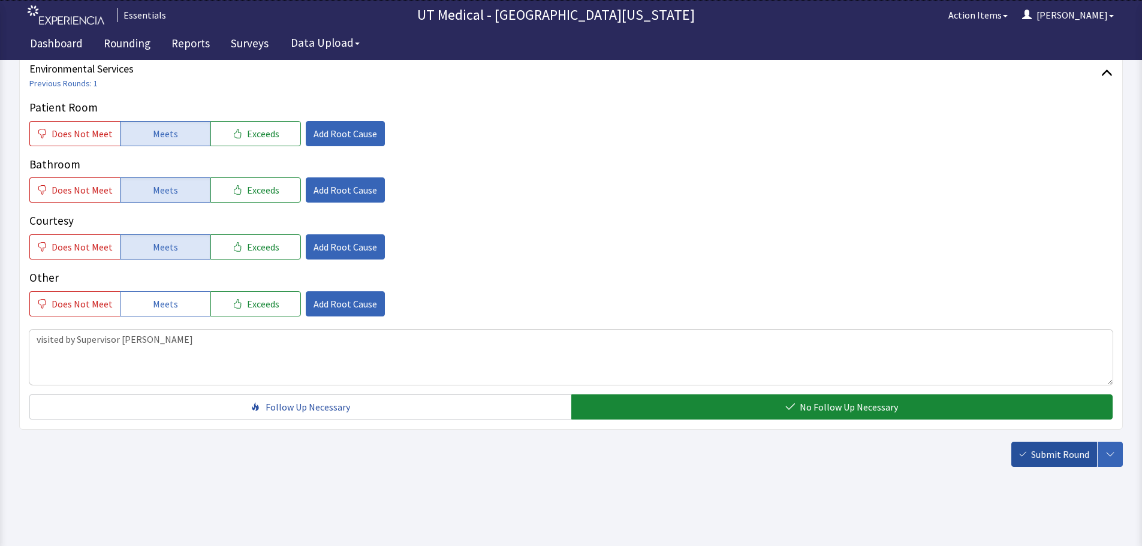
click at [1032, 449] on span "Submit Round" at bounding box center [1061, 454] width 58 height 14
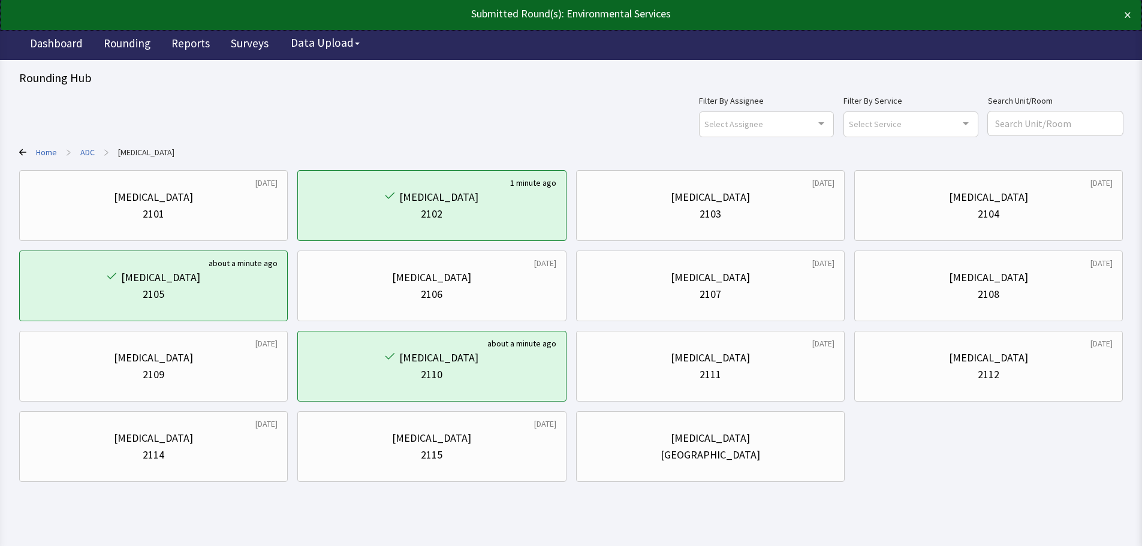
click at [83, 152] on link "ADC" at bounding box center [87, 152] width 14 height 12
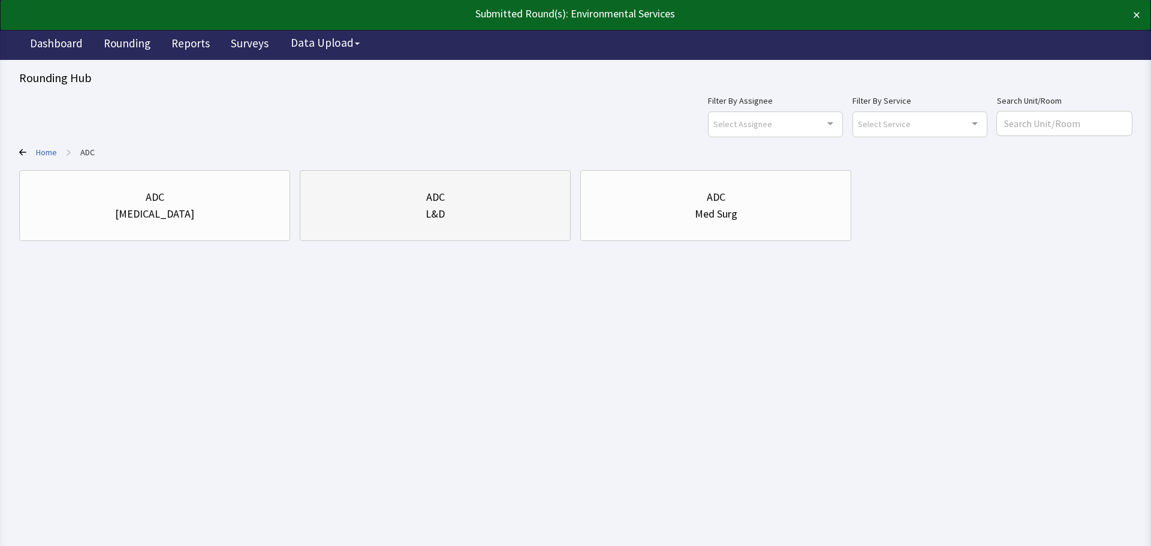
click at [393, 220] on div "L&D" at bounding box center [435, 214] width 251 height 17
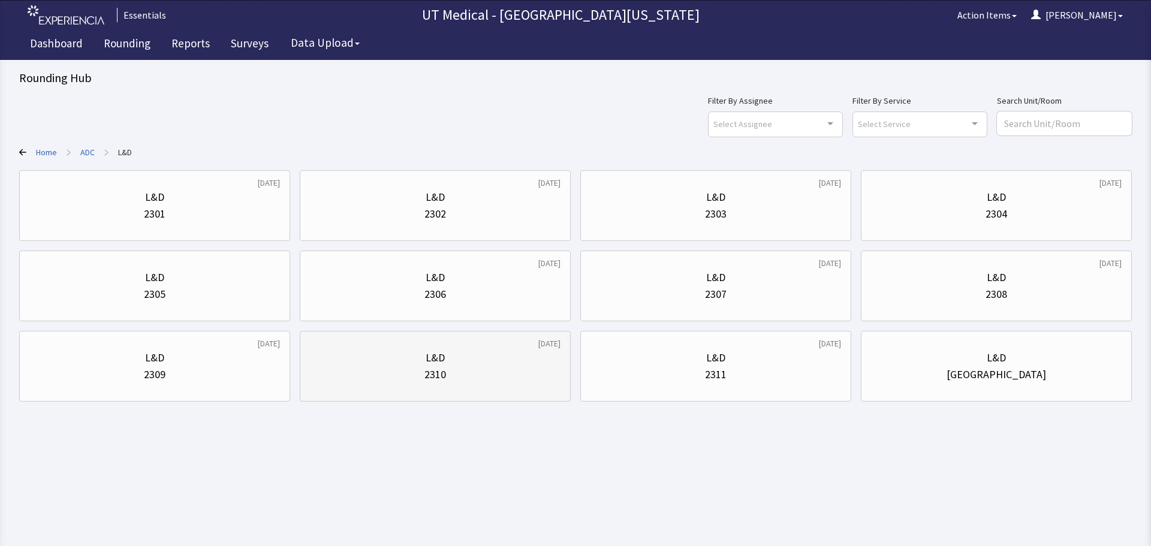
click at [468, 359] on div "L&D" at bounding box center [435, 358] width 251 height 17
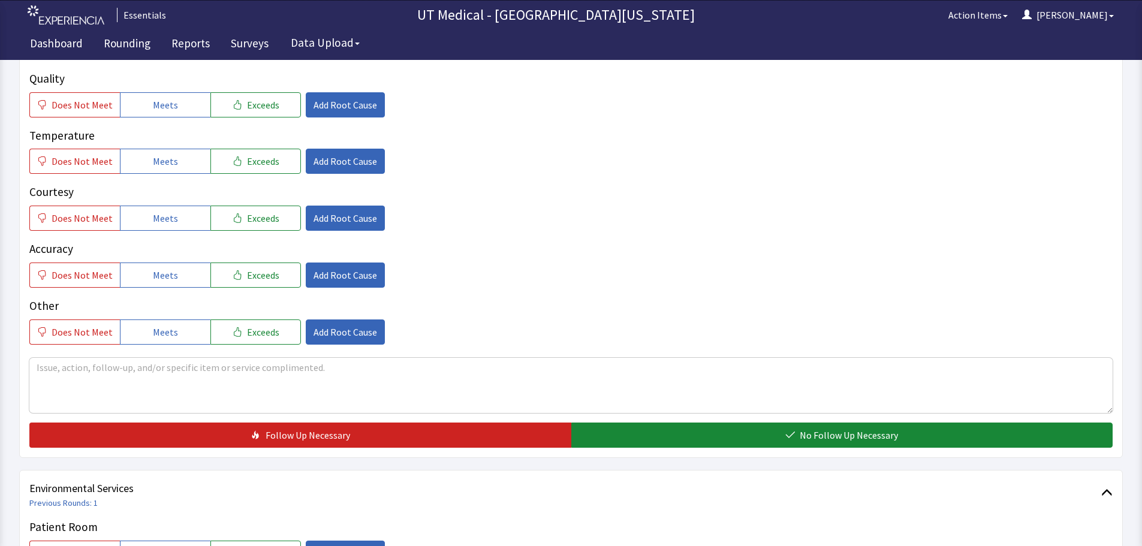
scroll to position [360, 0]
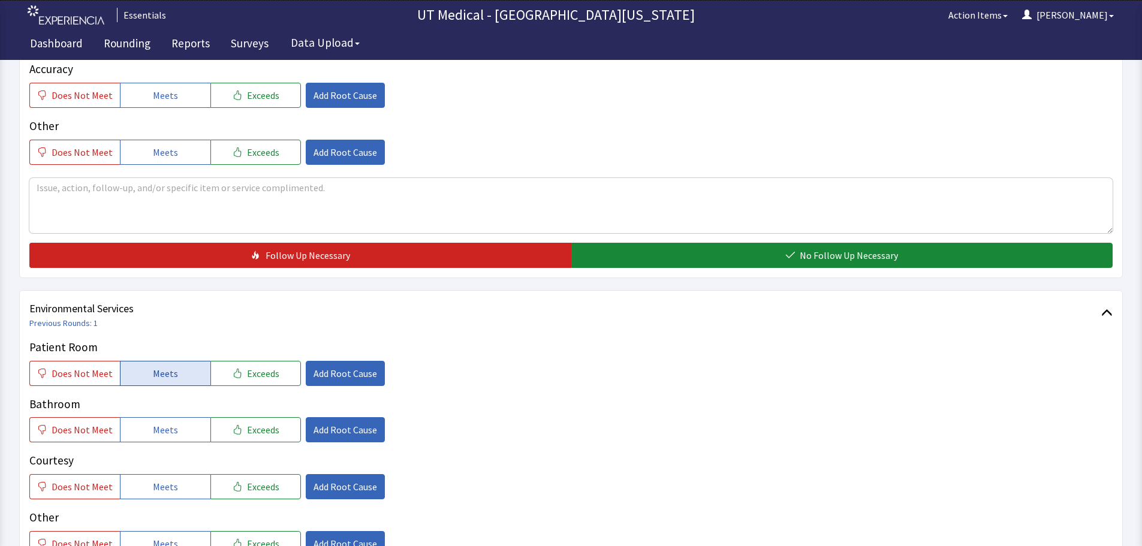
click at [170, 375] on span "Meets" at bounding box center [165, 373] width 25 height 14
click at [168, 447] on div "Patient Room Does Not Meet Meets Exceeds Add Root Cause Bathroom Does Not Meet …" at bounding box center [571, 448] width 1084 height 218
click at [161, 436] on span "Meets" at bounding box center [165, 430] width 25 height 14
click at [166, 478] on button "Meets" at bounding box center [165, 486] width 91 height 25
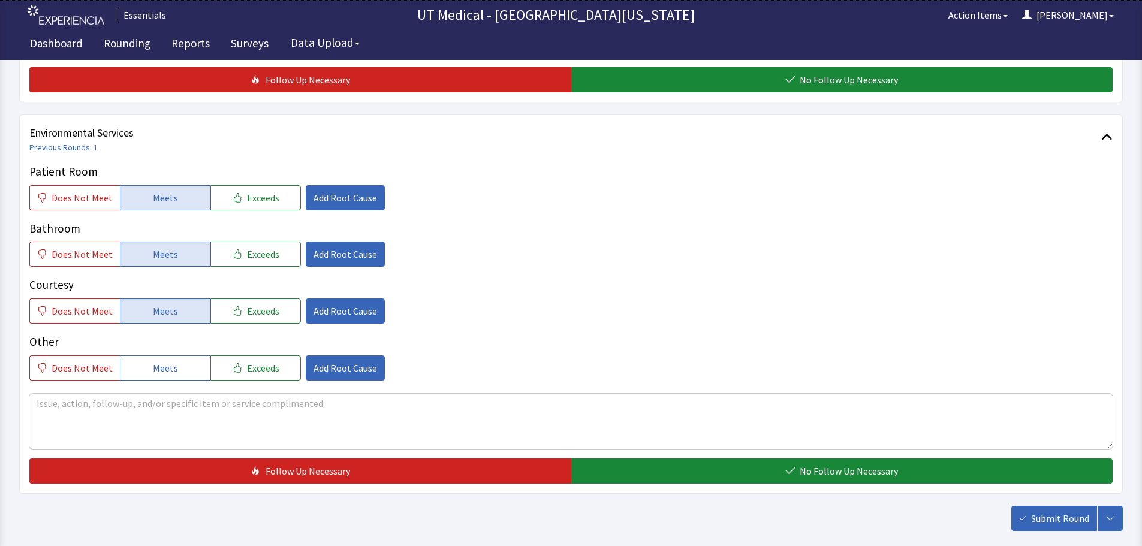
scroll to position [540, 0]
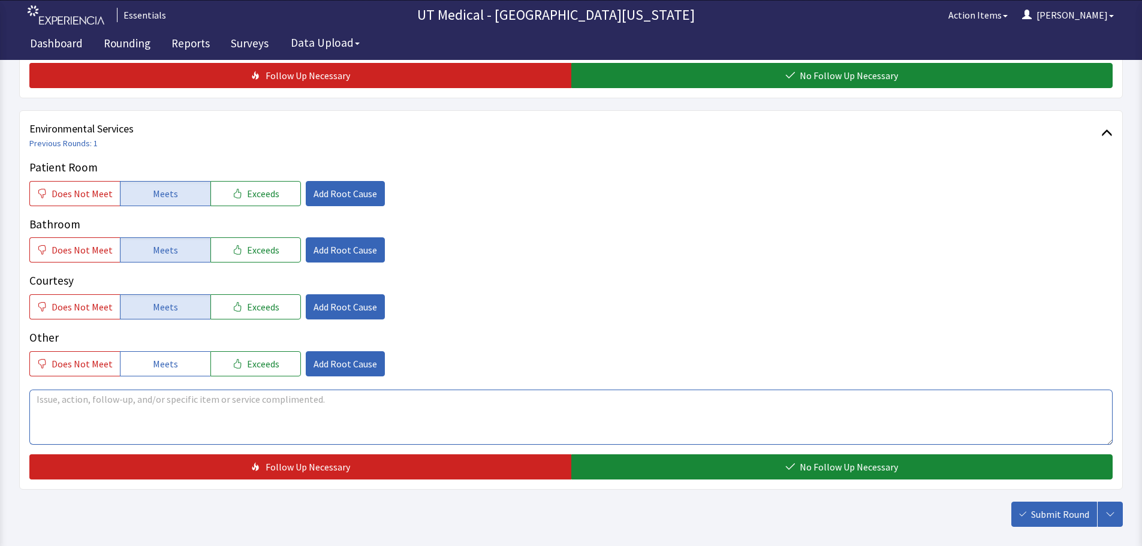
click at [144, 426] on textarea at bounding box center [571, 417] width 1084 height 55
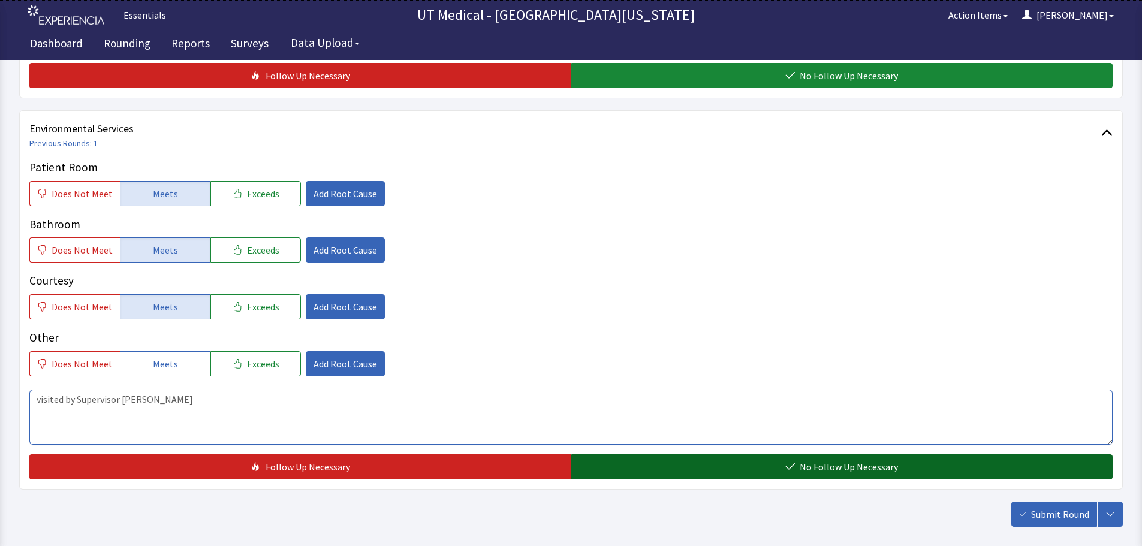
type textarea "visited by Supervisor Patricia"
click at [727, 471] on button "No Follow Up Necessary" at bounding box center [843, 467] width 542 height 25
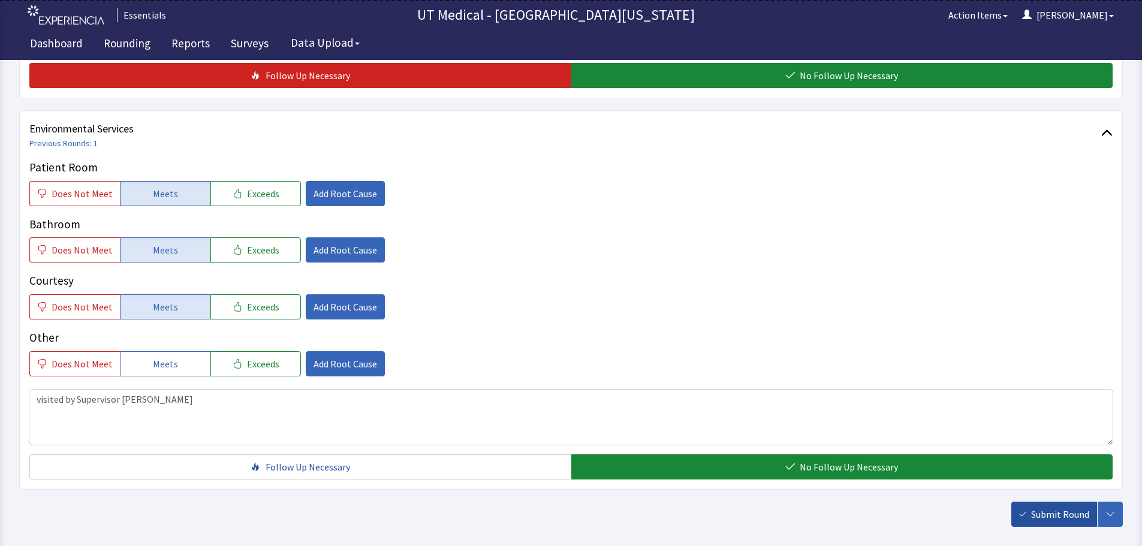
click at [1060, 504] on button "Submit Round" at bounding box center [1055, 514] width 86 height 25
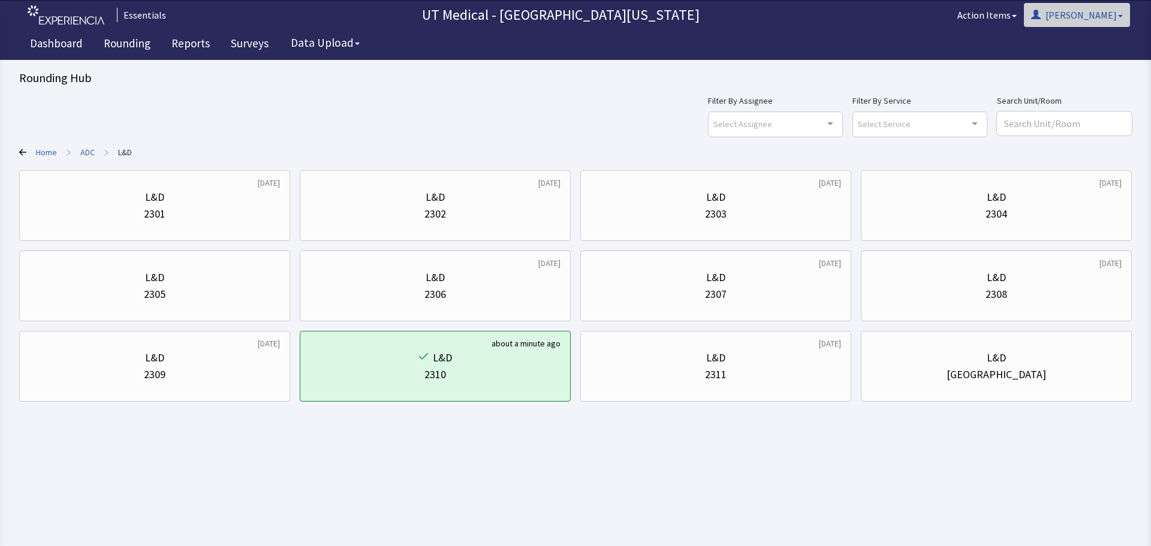
click at [1109, 20] on button "[PERSON_NAME]" at bounding box center [1077, 15] width 106 height 24
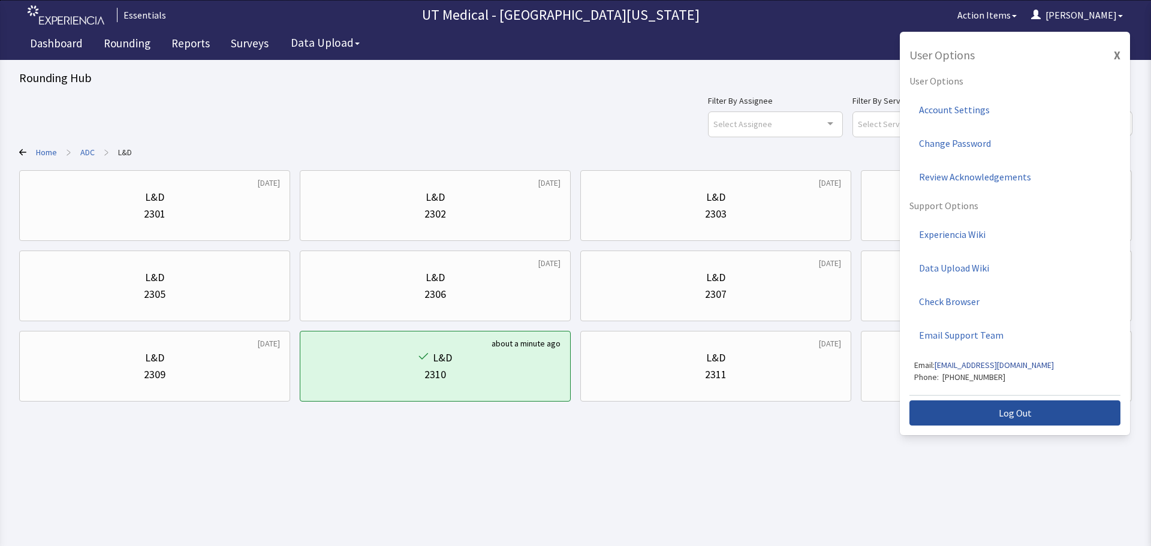
click at [1012, 410] on span "Log Out" at bounding box center [1015, 413] width 33 height 14
